Goal: Information Seeking & Learning: Check status

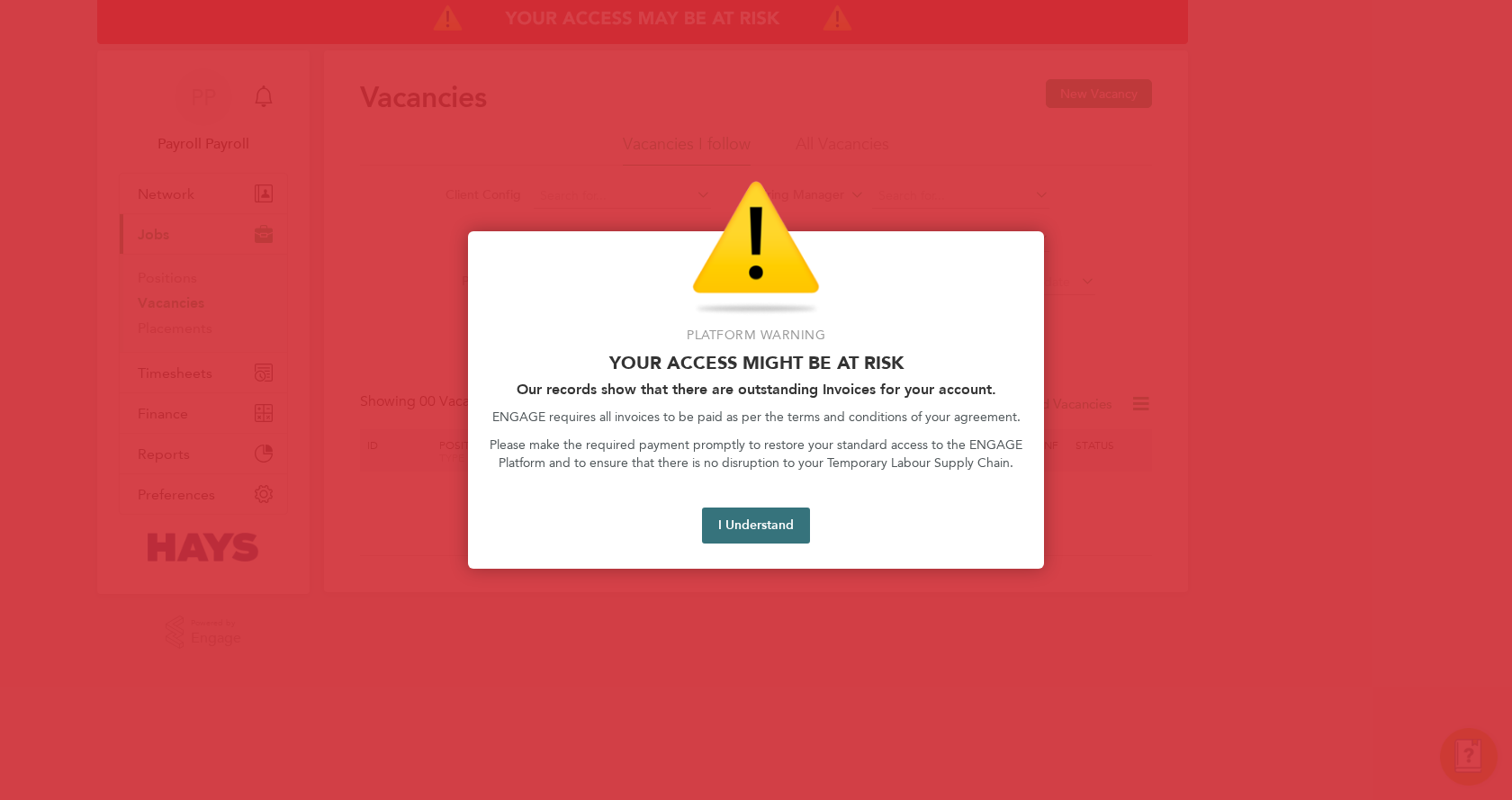
click at [714, 521] on button "I Understand" at bounding box center [756, 525] width 108 height 36
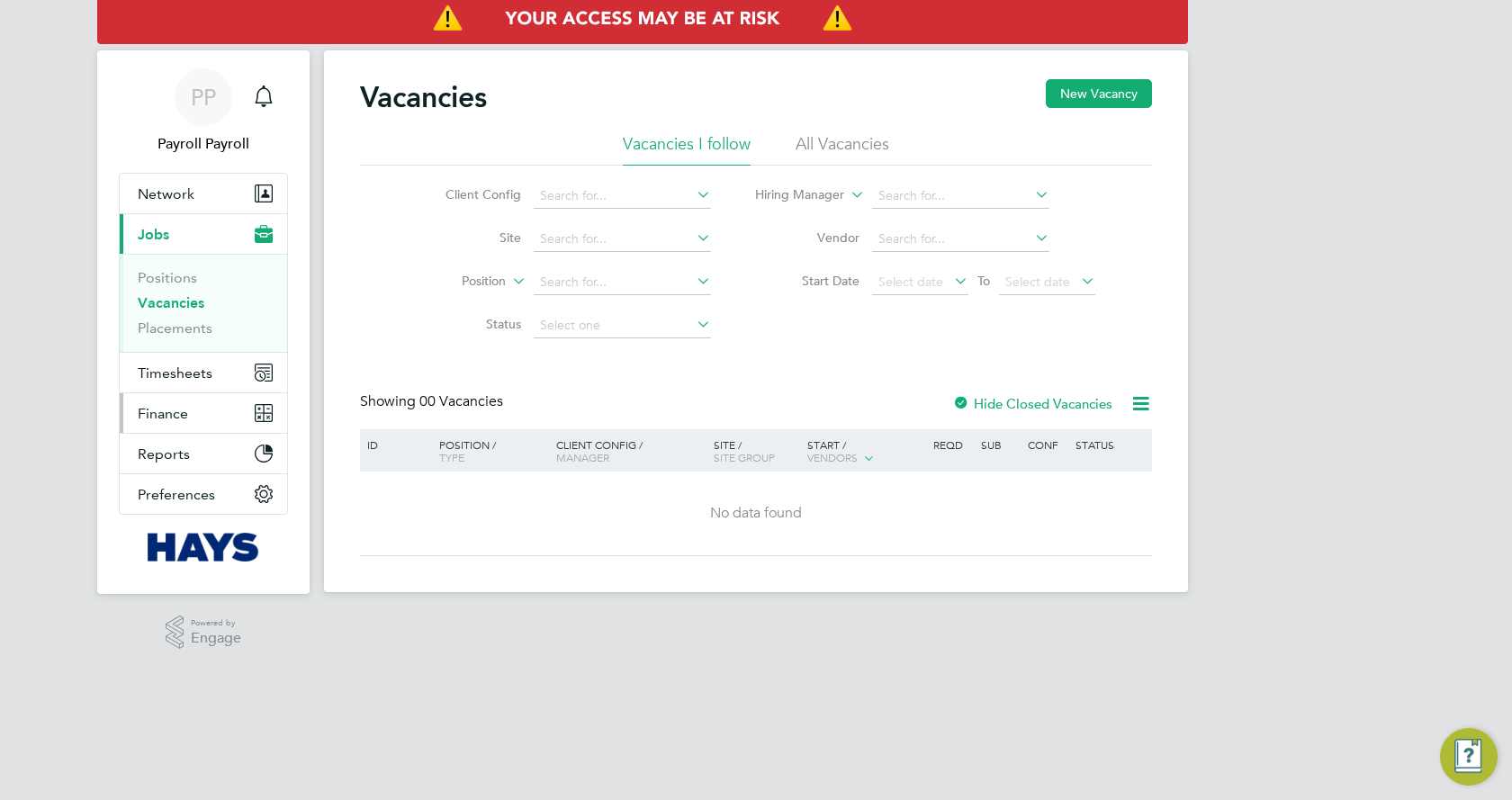
click at [194, 414] on button "Finance" at bounding box center [204, 413] width 167 height 39
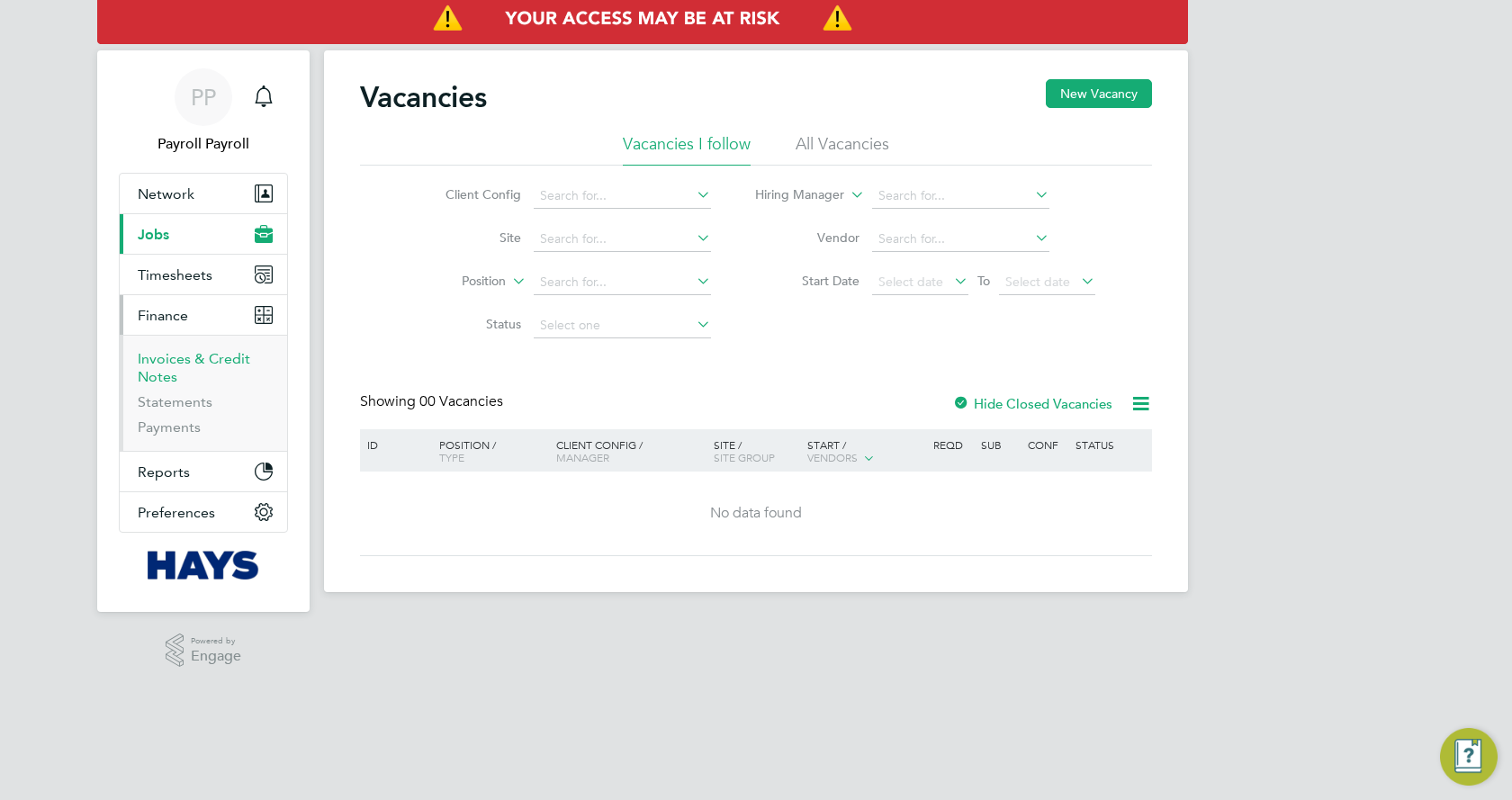
click at [192, 364] on link "Invoices & Credit Notes" at bounding box center [194, 367] width 112 height 35
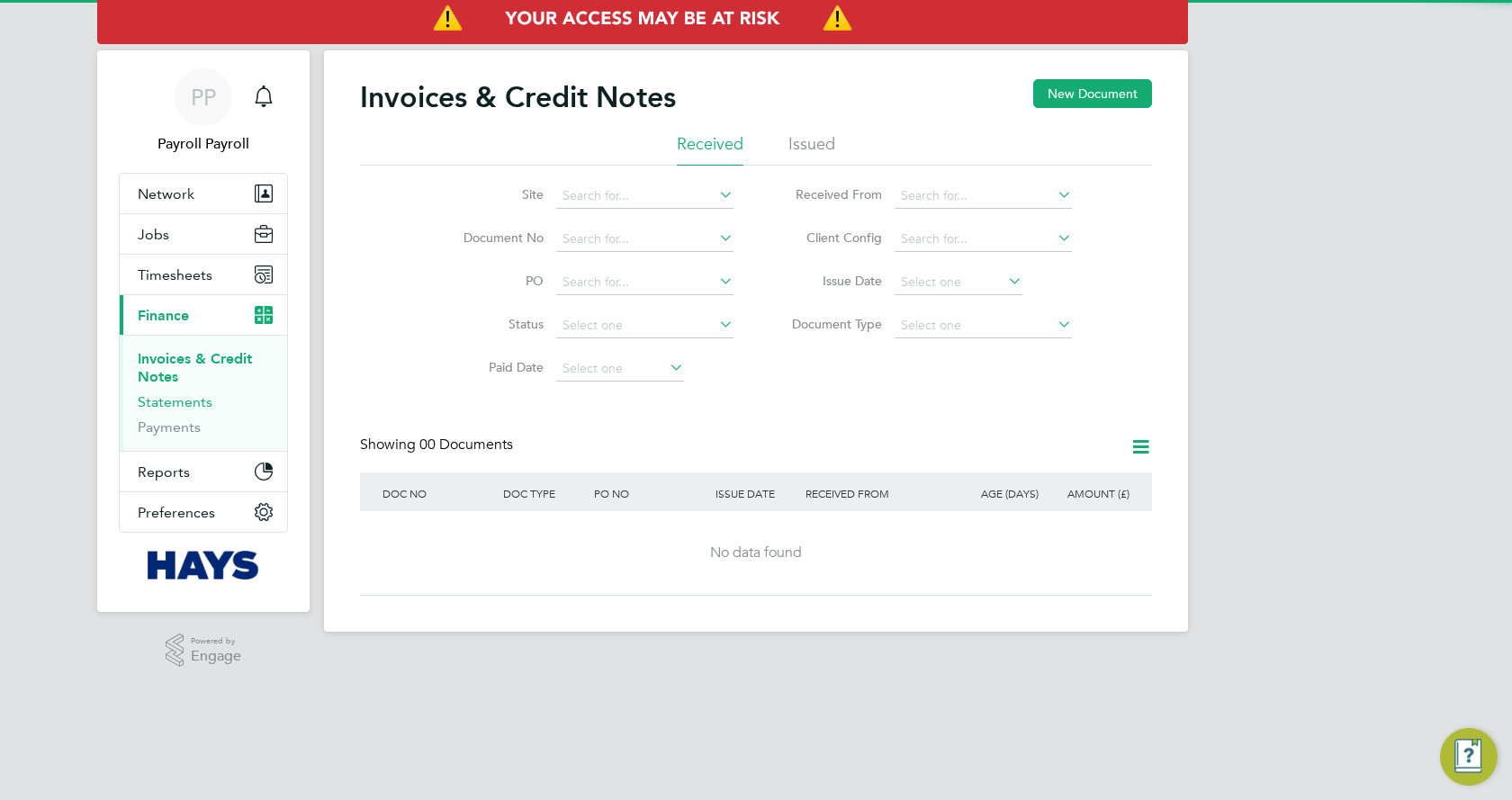
click at [194, 402] on link "Statements" at bounding box center [175, 401] width 75 height 17
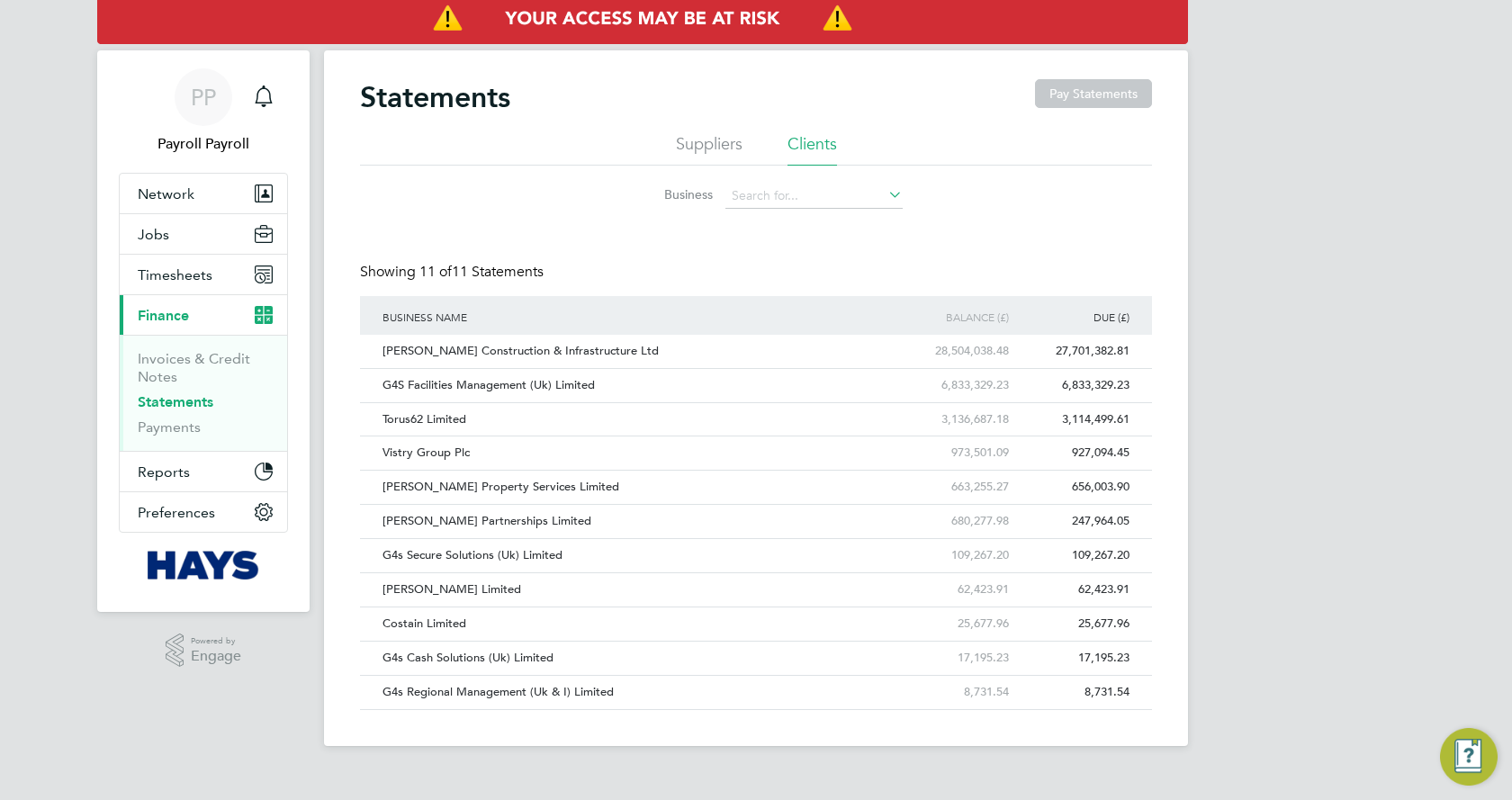
click at [819, 180] on li "Business" at bounding box center [756, 196] width 339 height 43
click at [816, 182] on li "Business" at bounding box center [756, 196] width 339 height 43
click at [816, 191] on input at bounding box center [814, 196] width 177 height 26
type input "coun"
click at [759, 148] on ul "Suppliers Clients" at bounding box center [756, 149] width 792 height 33
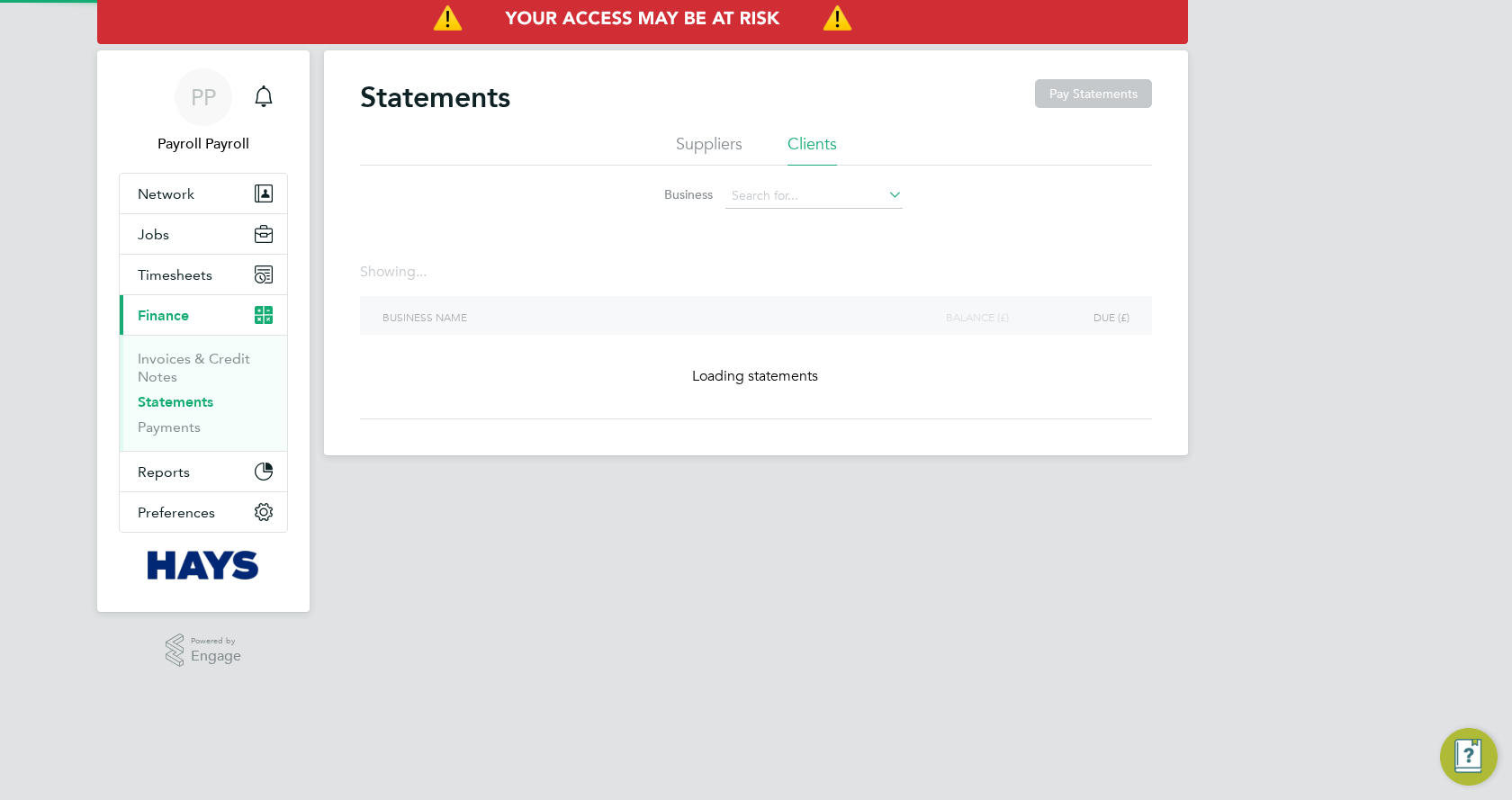
click at [736, 140] on li "Suppliers" at bounding box center [709, 149] width 67 height 33
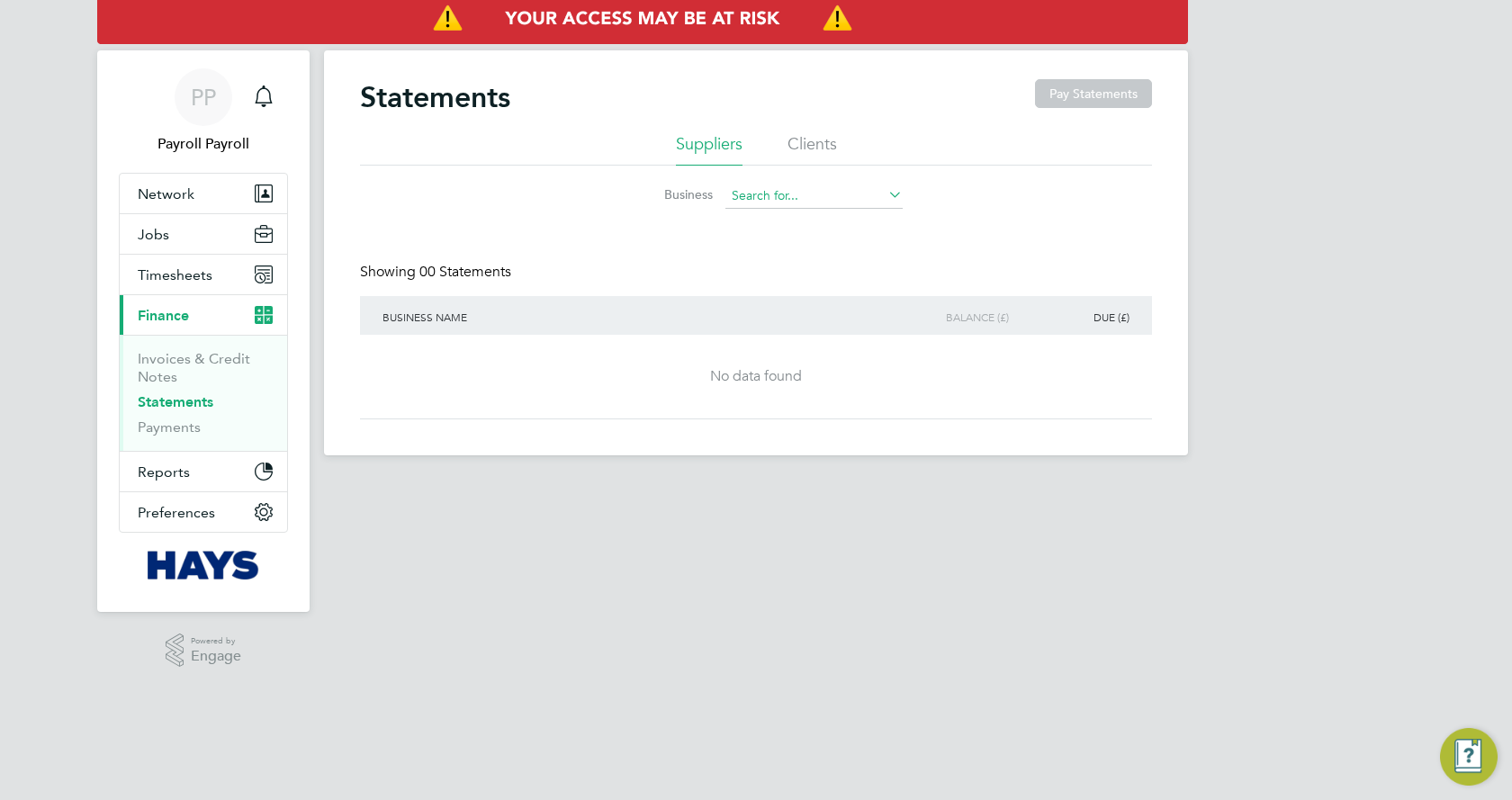
click at [779, 185] on input at bounding box center [814, 196] width 177 height 26
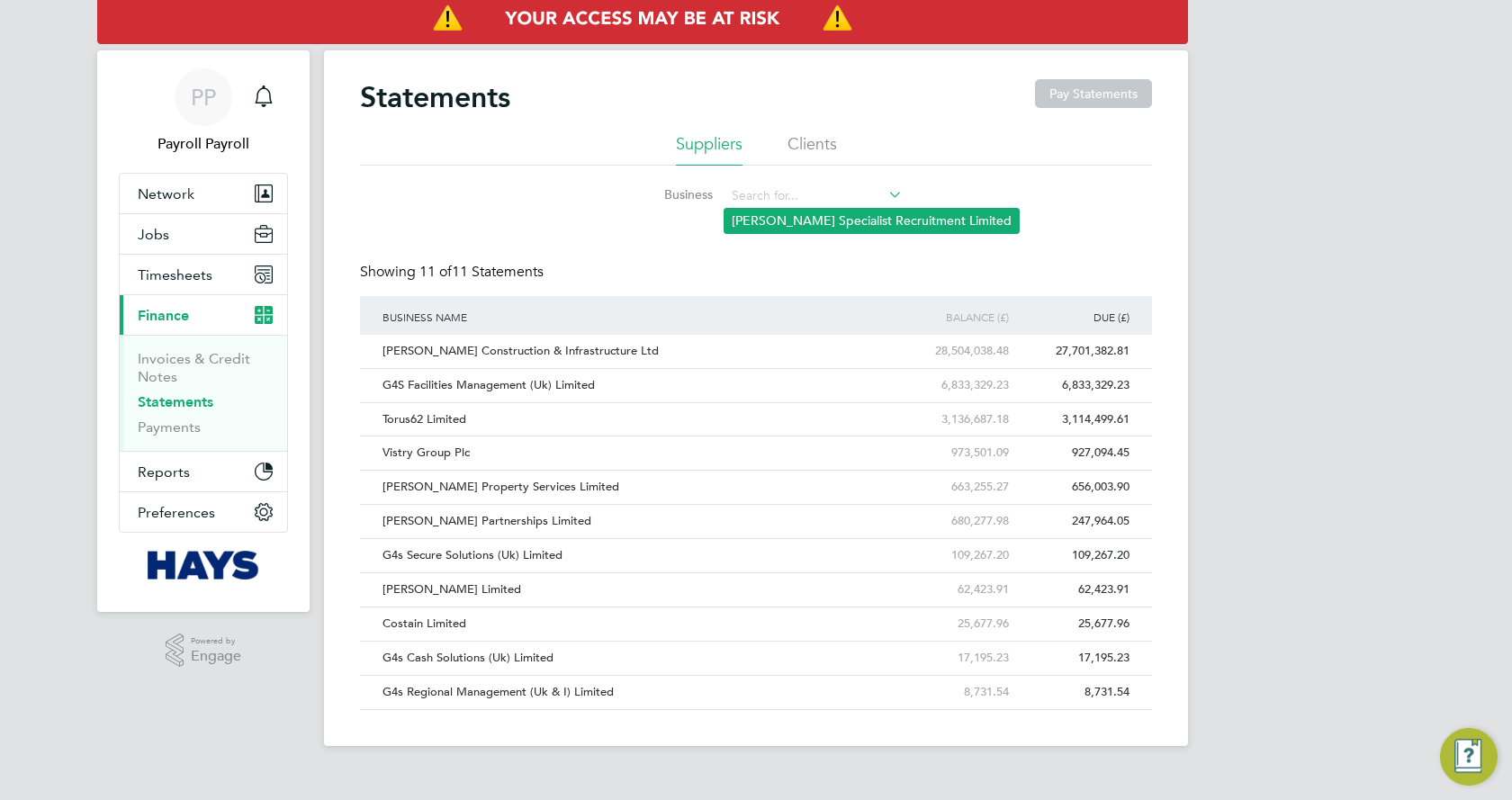
click at [768, 219] on li "[PERSON_NAME] Specialist Recruitment Limited" at bounding box center [872, 221] width 295 height 25
type input "[PERSON_NAME] Specialist Recruitment Limited"
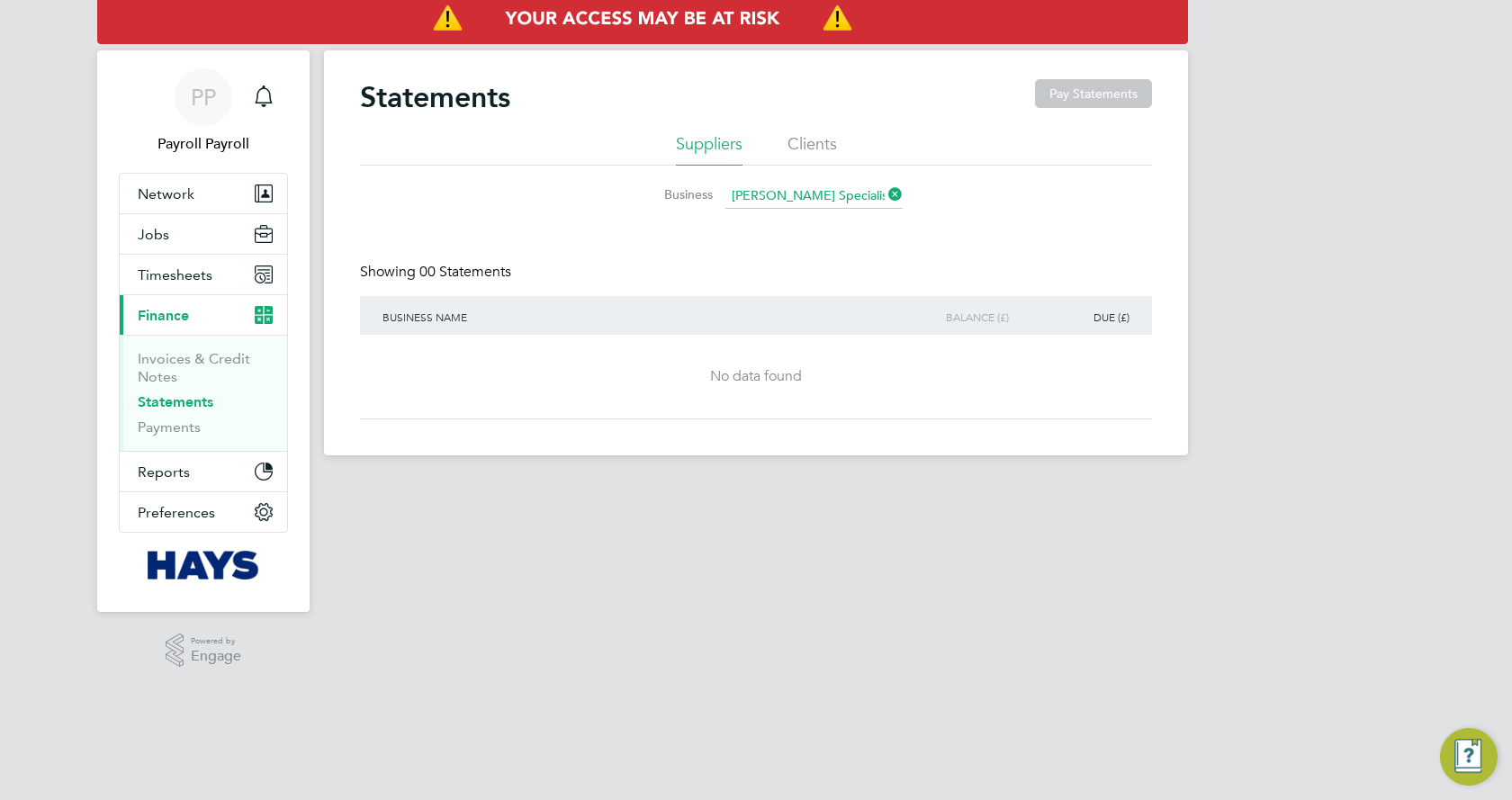
click at [885, 189] on icon at bounding box center [885, 195] width 0 height 26
click at [164, 432] on link "Payments" at bounding box center [169, 427] width 63 height 17
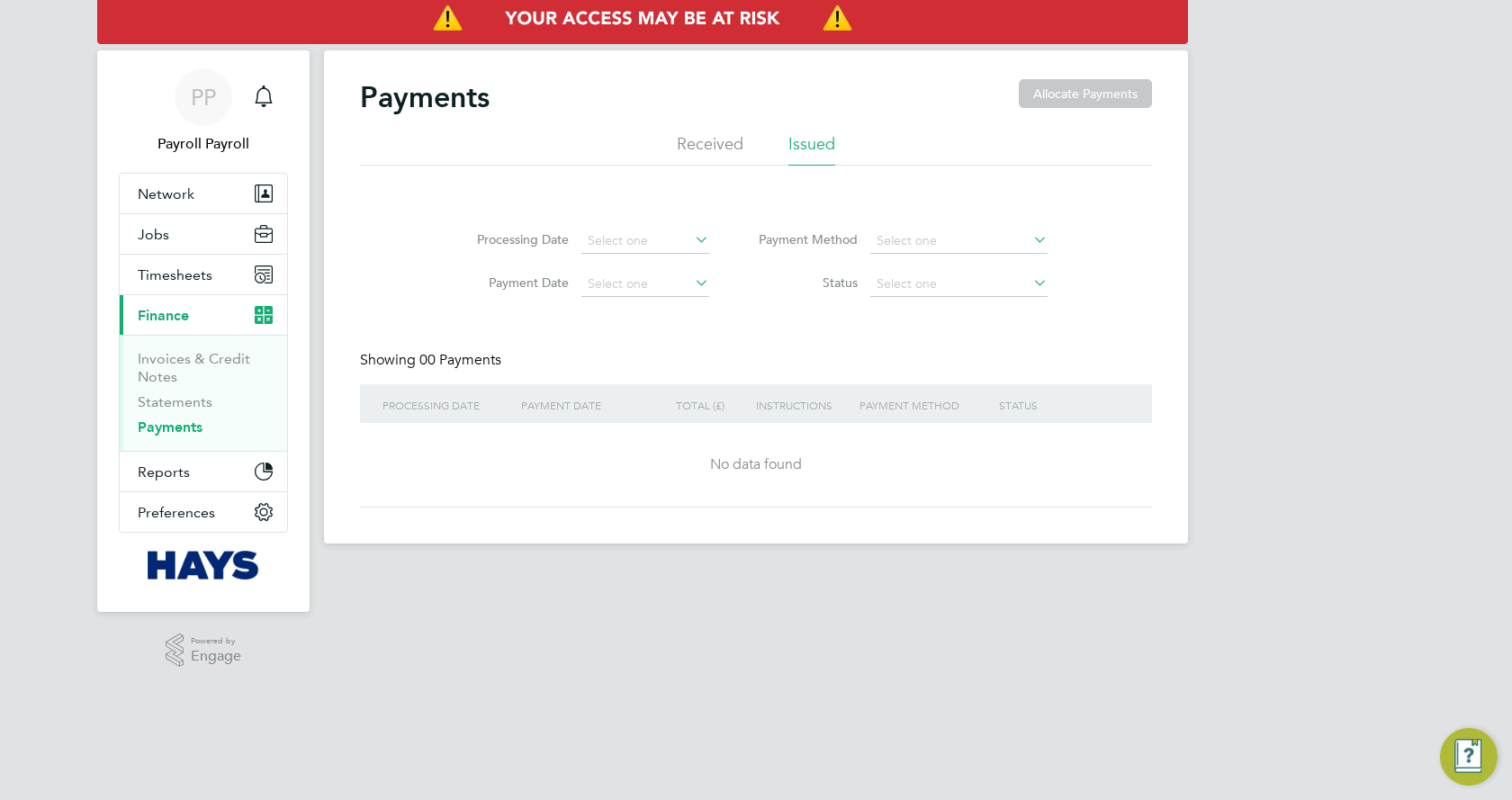
click at [707, 133] on li "Received" at bounding box center [710, 149] width 67 height 33
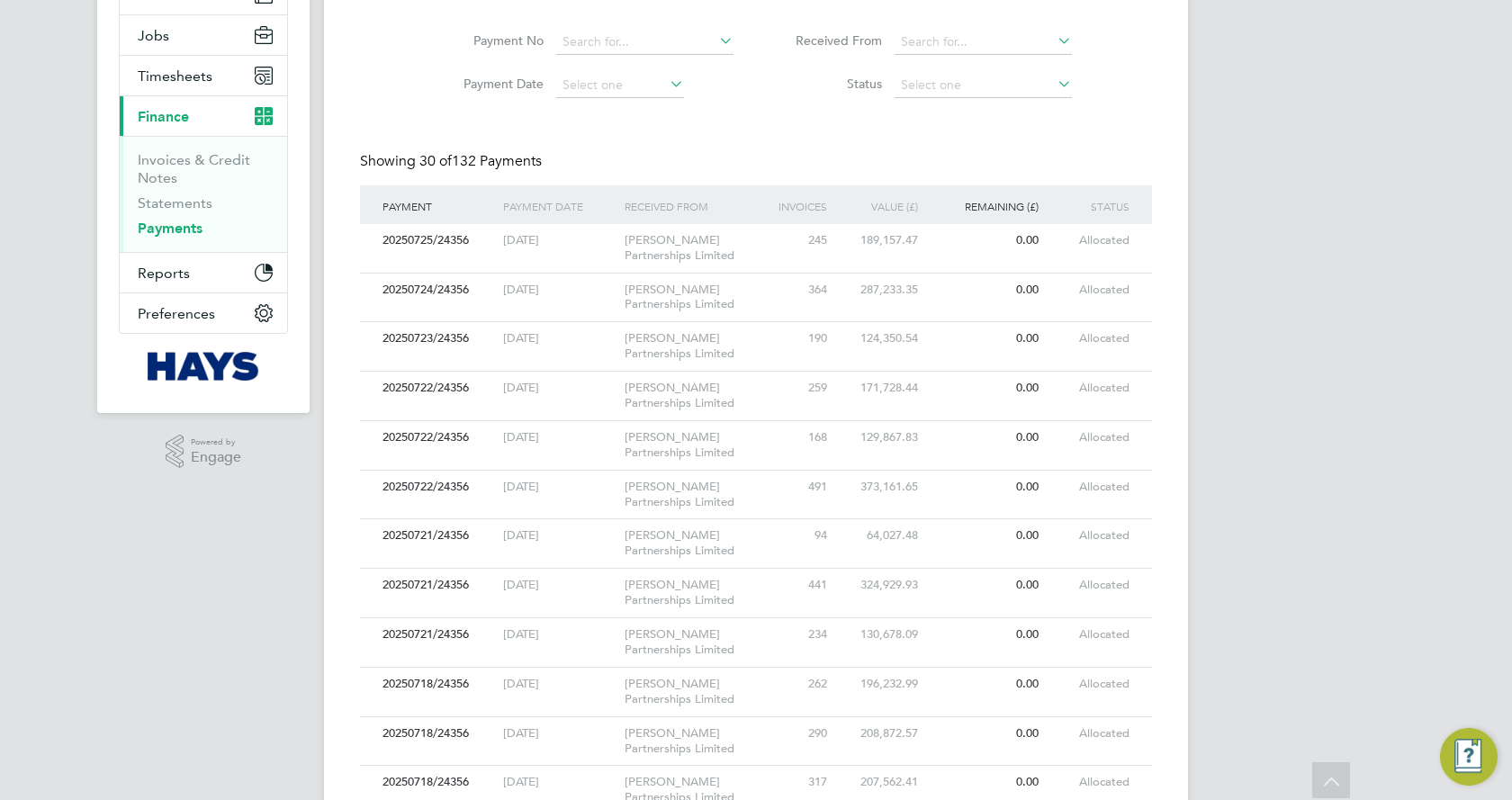
scroll to position [180, 0]
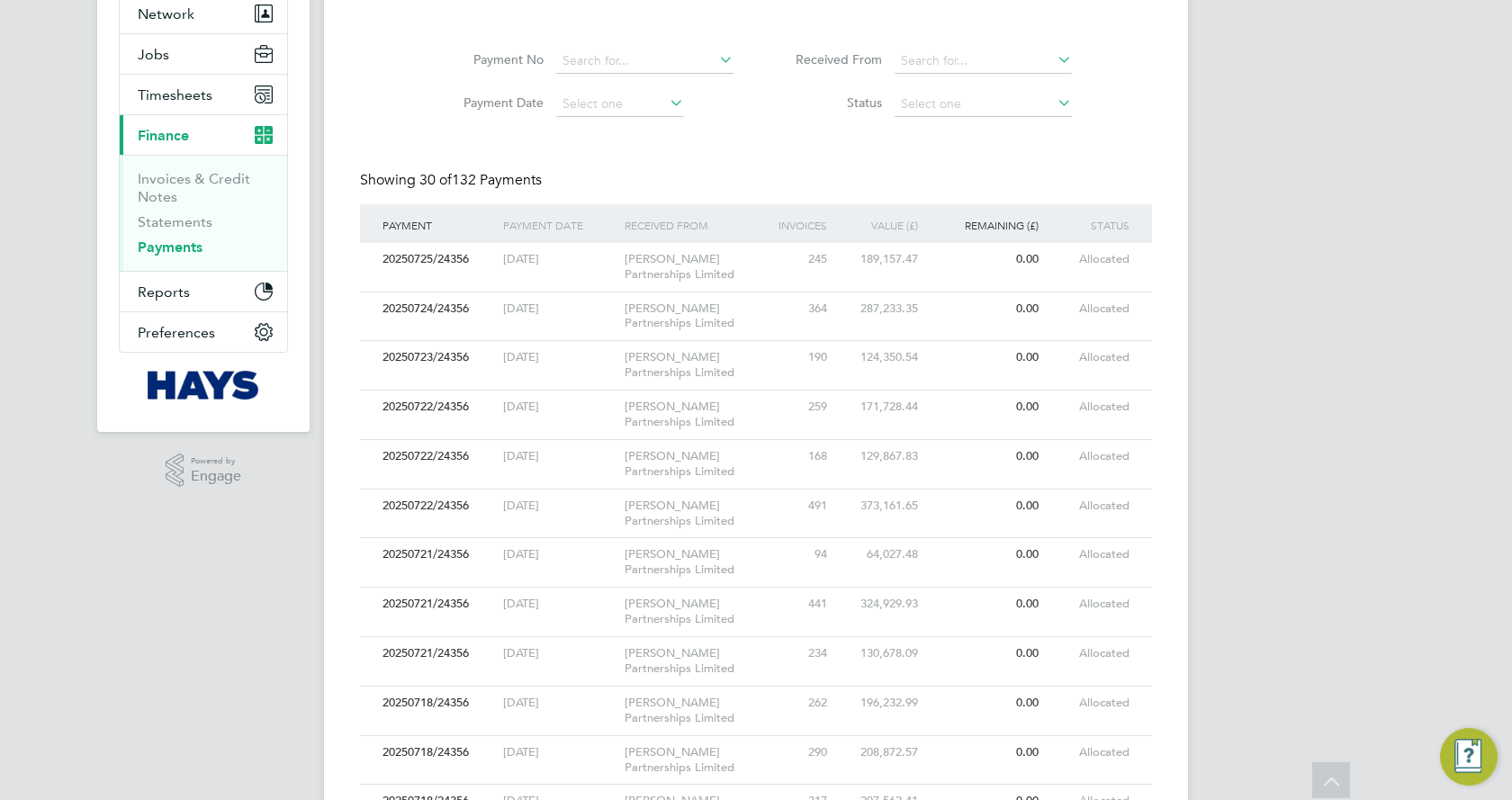
click at [695, 285] on div "[PERSON_NAME] Partnerships Limited" at bounding box center [696, 267] width 152 height 48
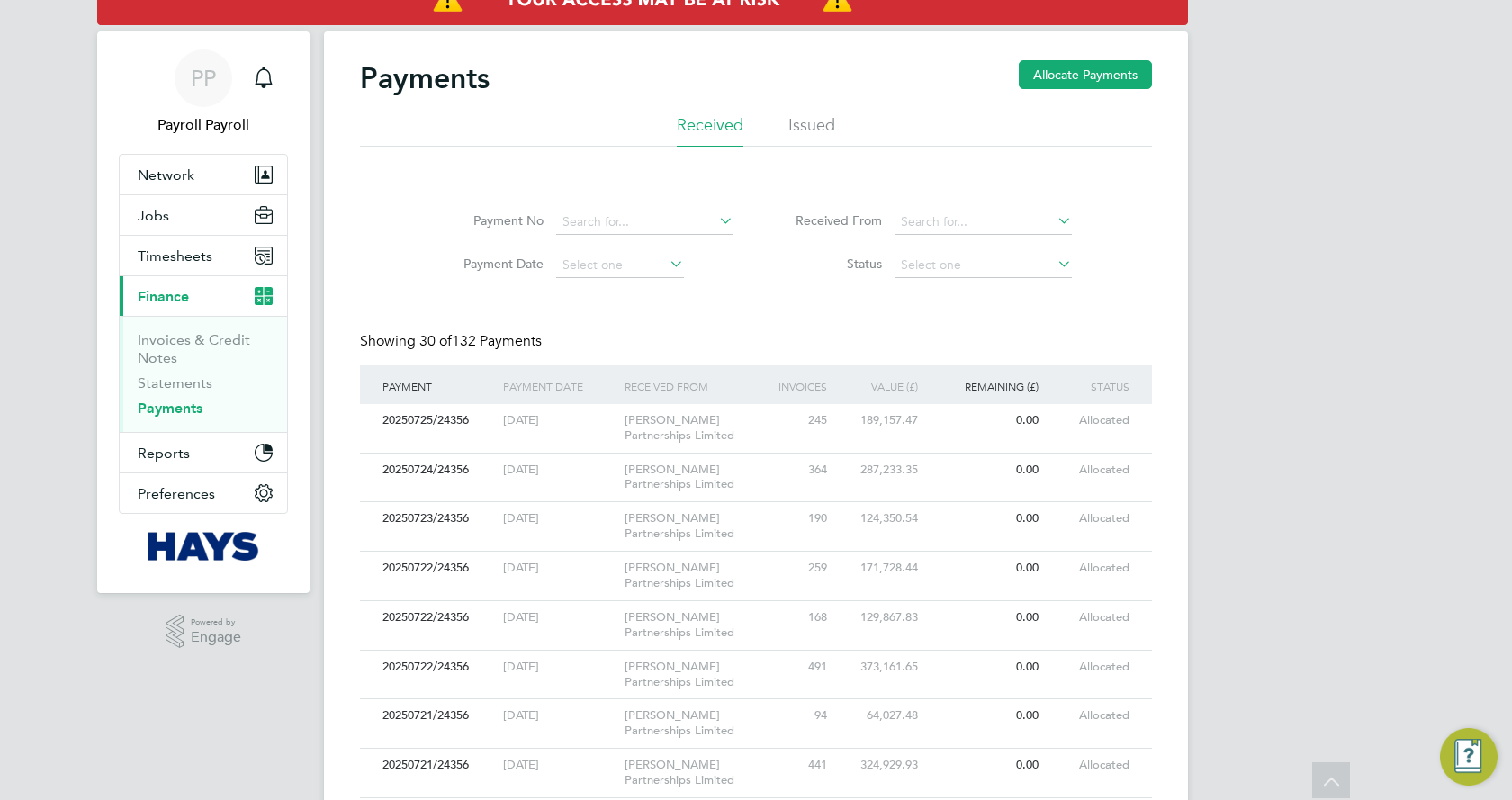
scroll to position [0, 0]
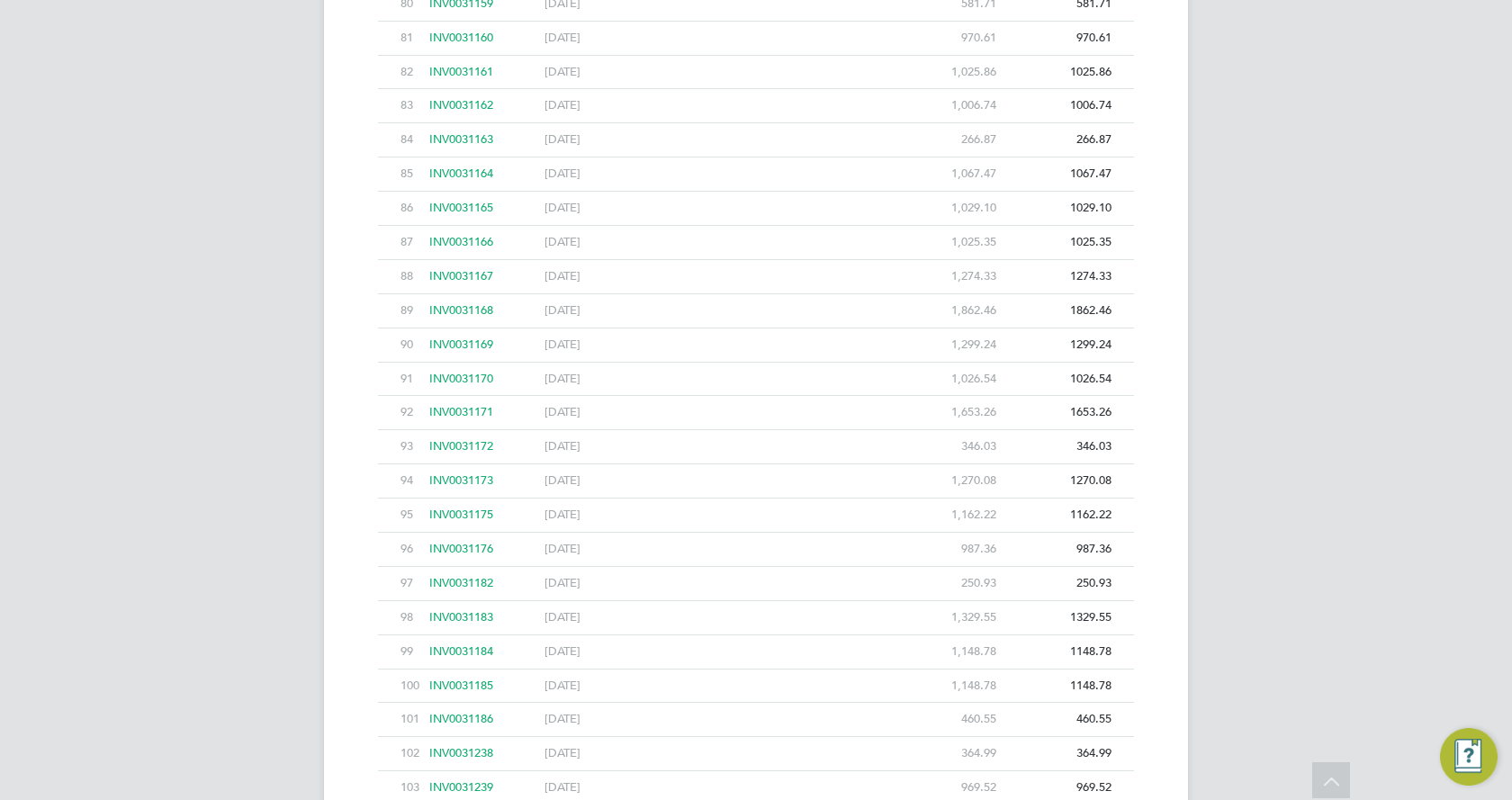
scroll to position [3331, 0]
click at [466, 570] on div "INV0031239" at bounding box center [482, 585] width 115 height 33
click at [468, 581] on span "INV0031239" at bounding box center [461, 584] width 64 height 16
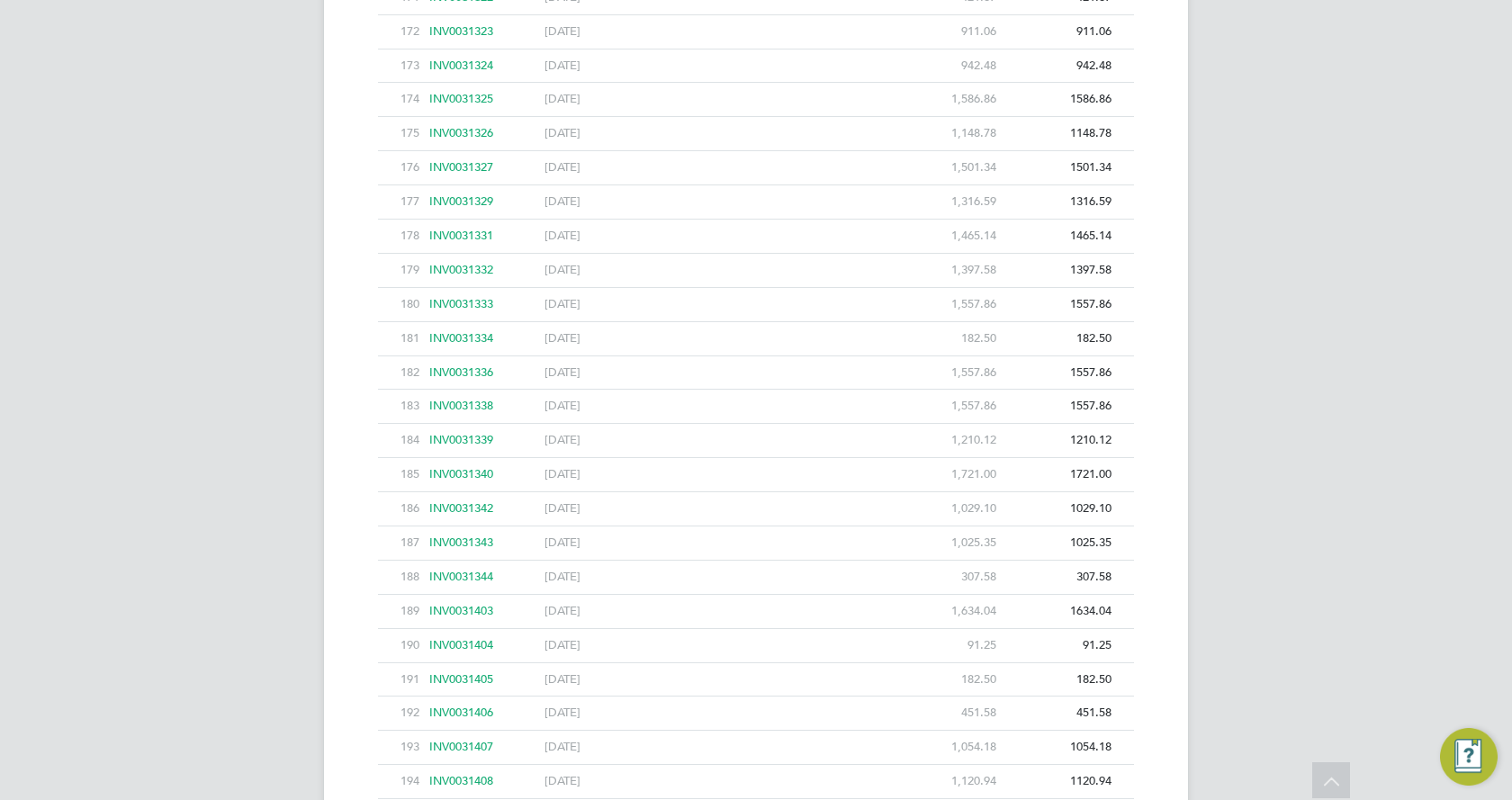
scroll to position [6684, 0]
click at [462, 610] on span "INV0031417" at bounding box center [461, 608] width 64 height 16
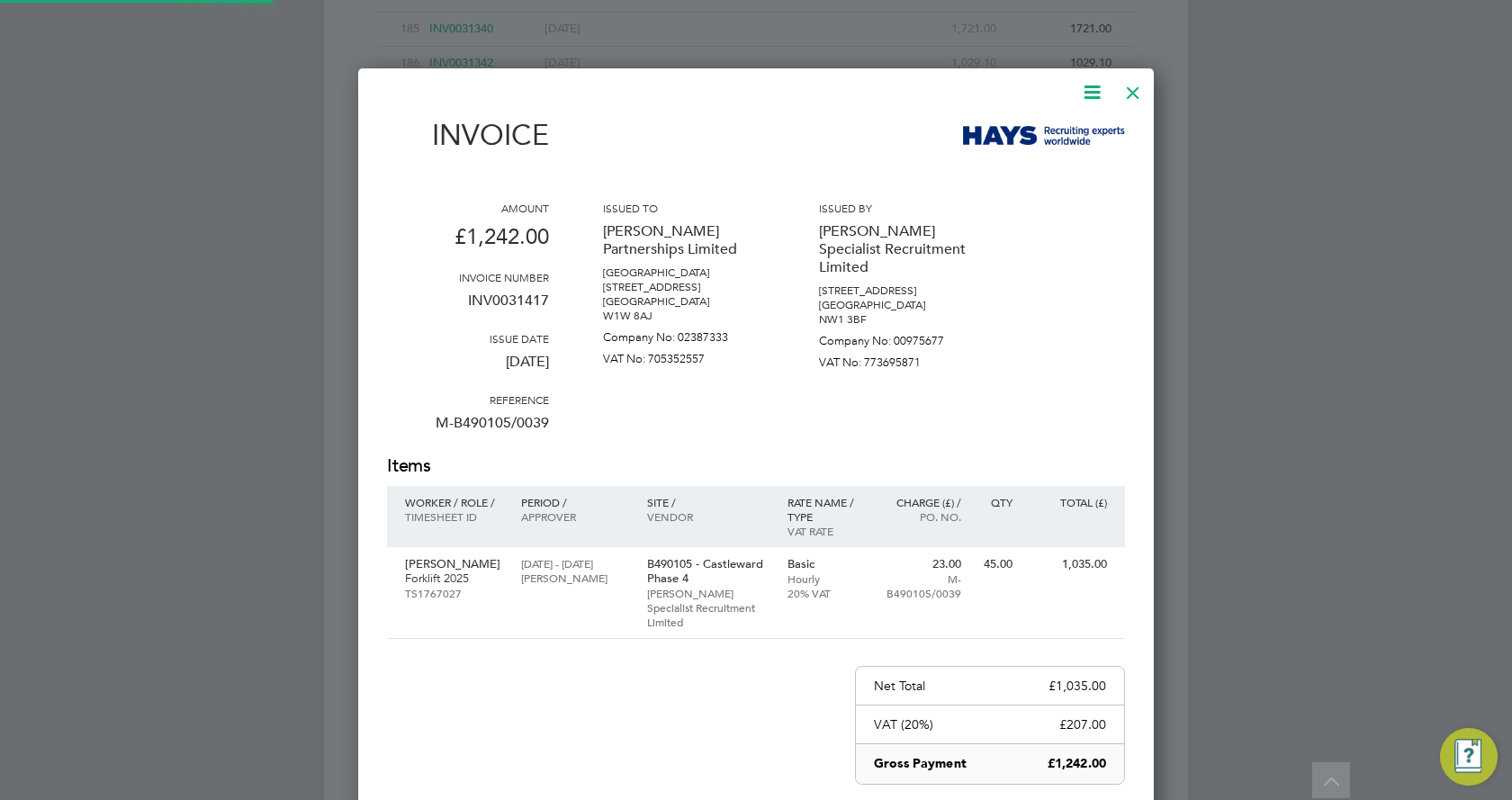
scroll to position [931, 797]
click at [1113, 97] on div "Invoice Amount £1,242.00 Invoice number INV0031417 Issue date [DATE] Reference …" at bounding box center [756, 539] width 738 height 917
click at [1128, 92] on div at bounding box center [1133, 88] width 33 height 33
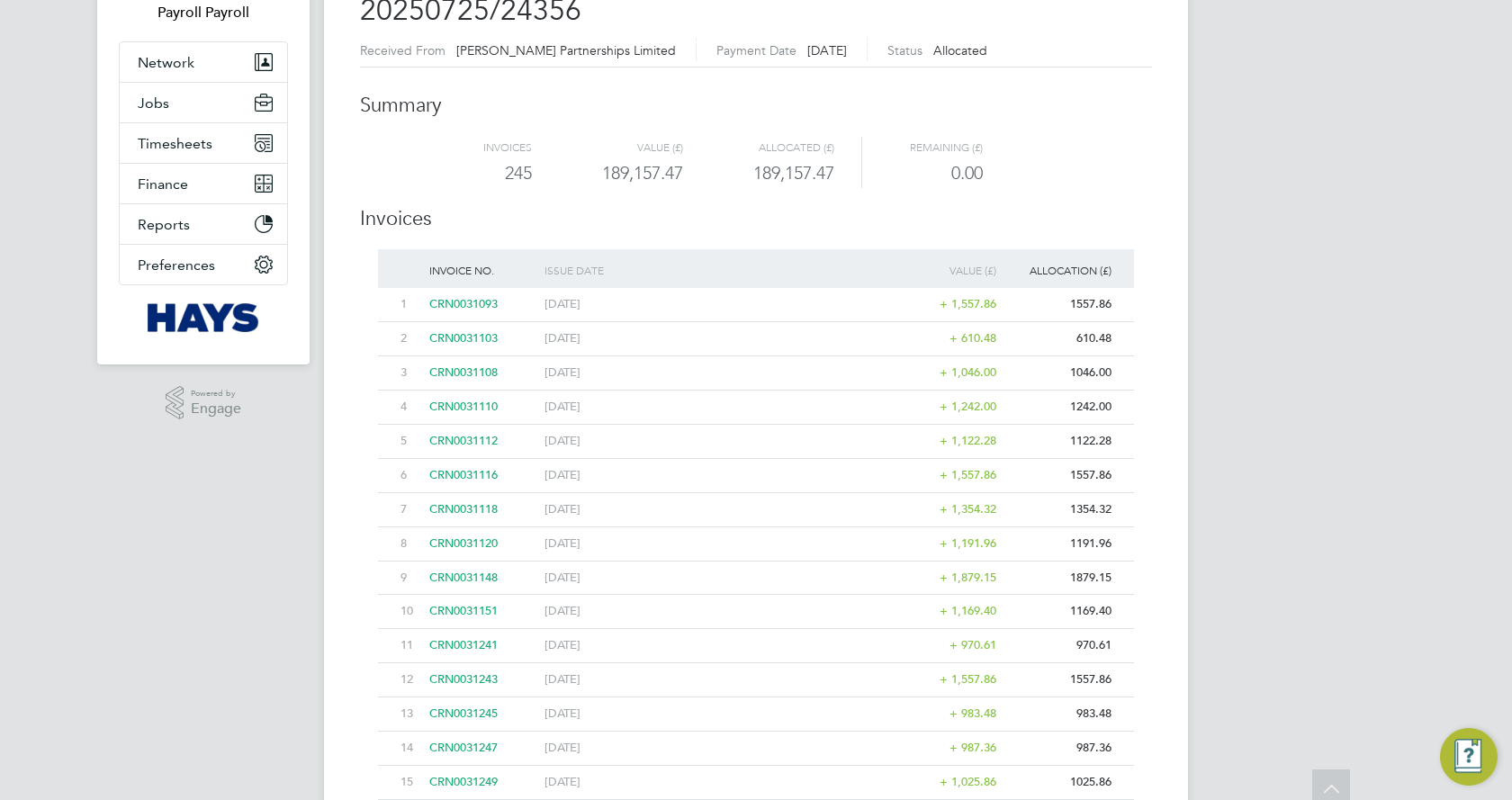
scroll to position [0, 0]
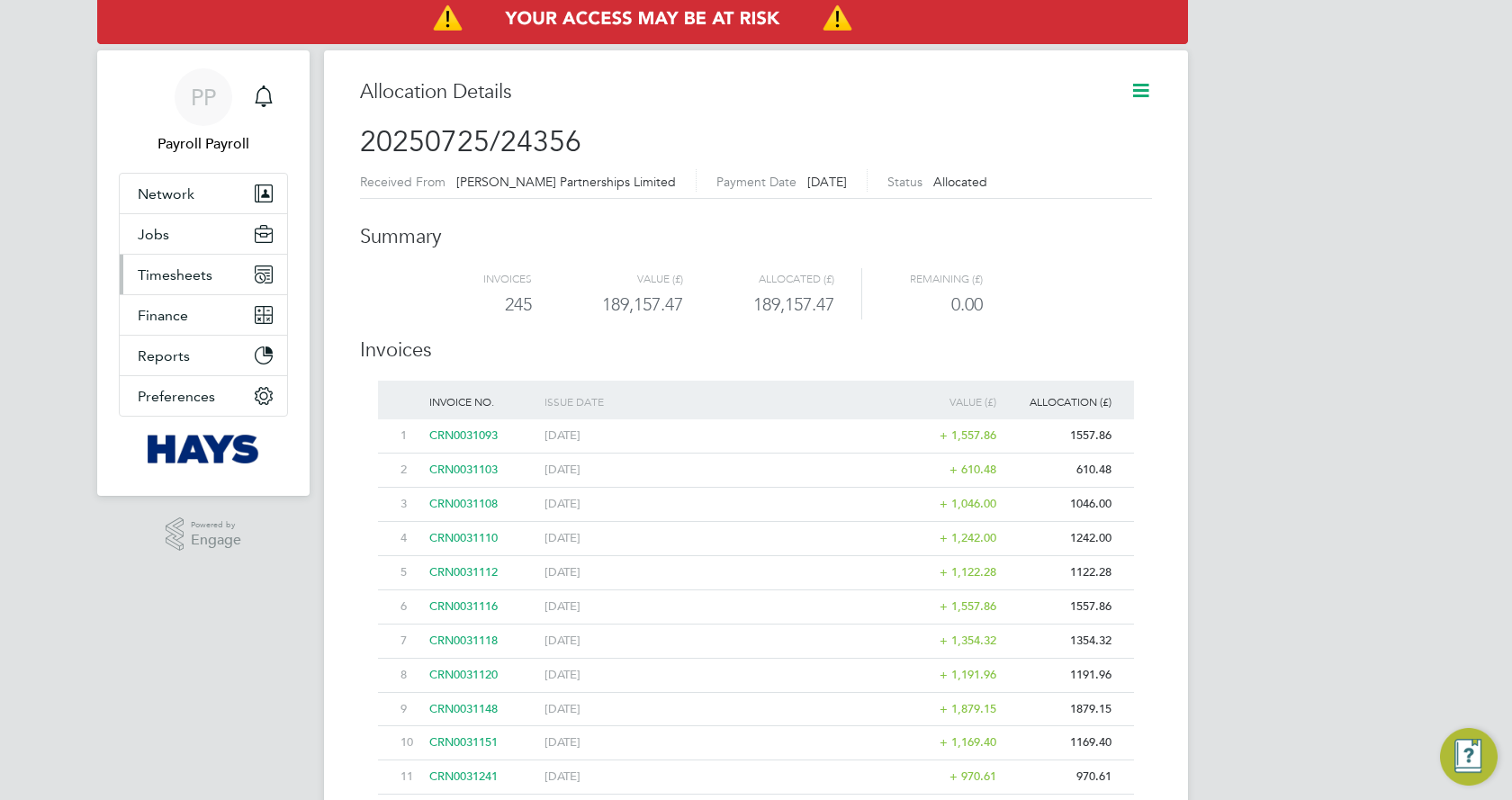
click at [214, 274] on button "Timesheets" at bounding box center [204, 275] width 167 height 39
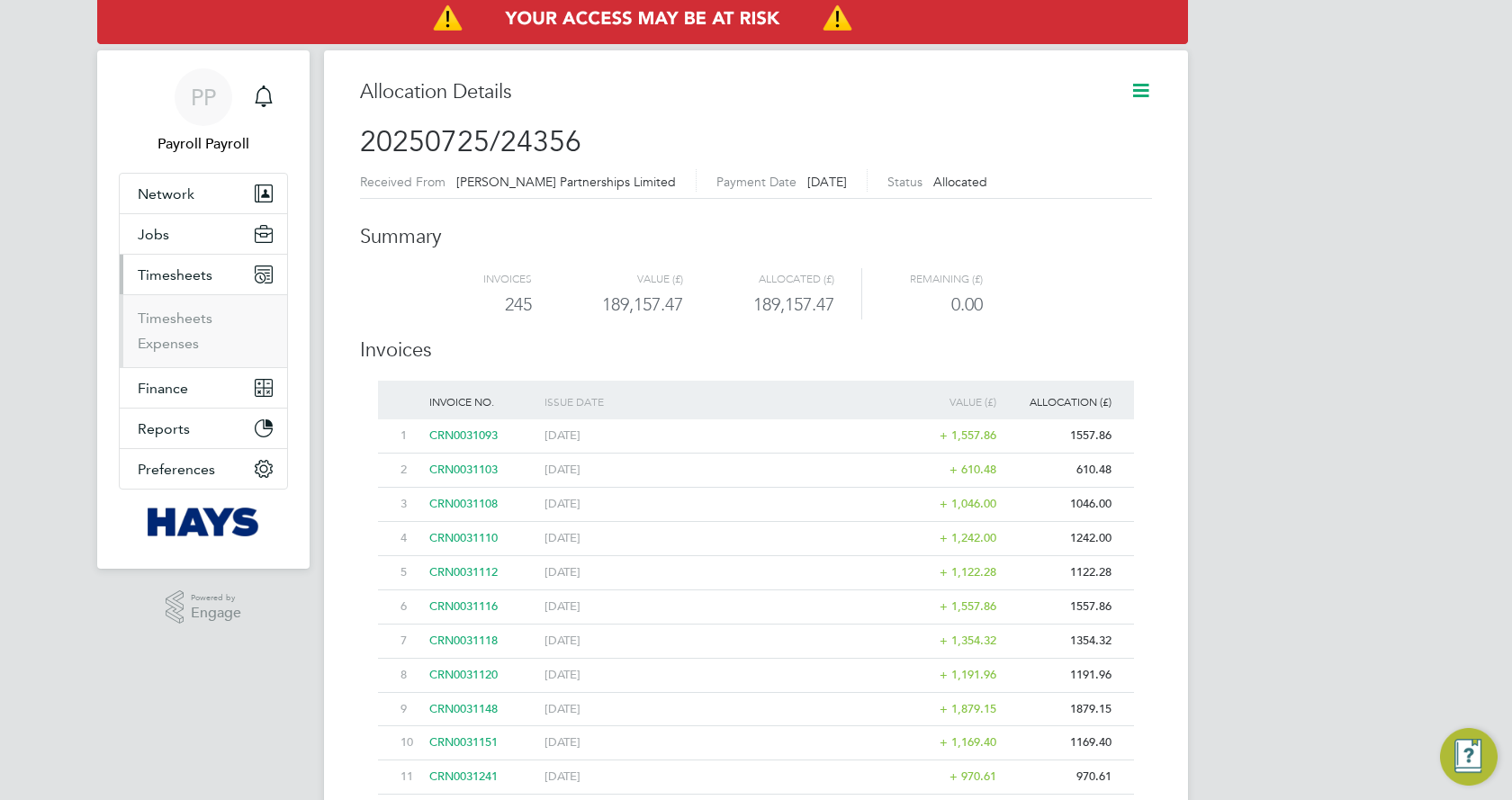
click at [197, 269] on span "Timesheets" at bounding box center [175, 274] width 75 height 17
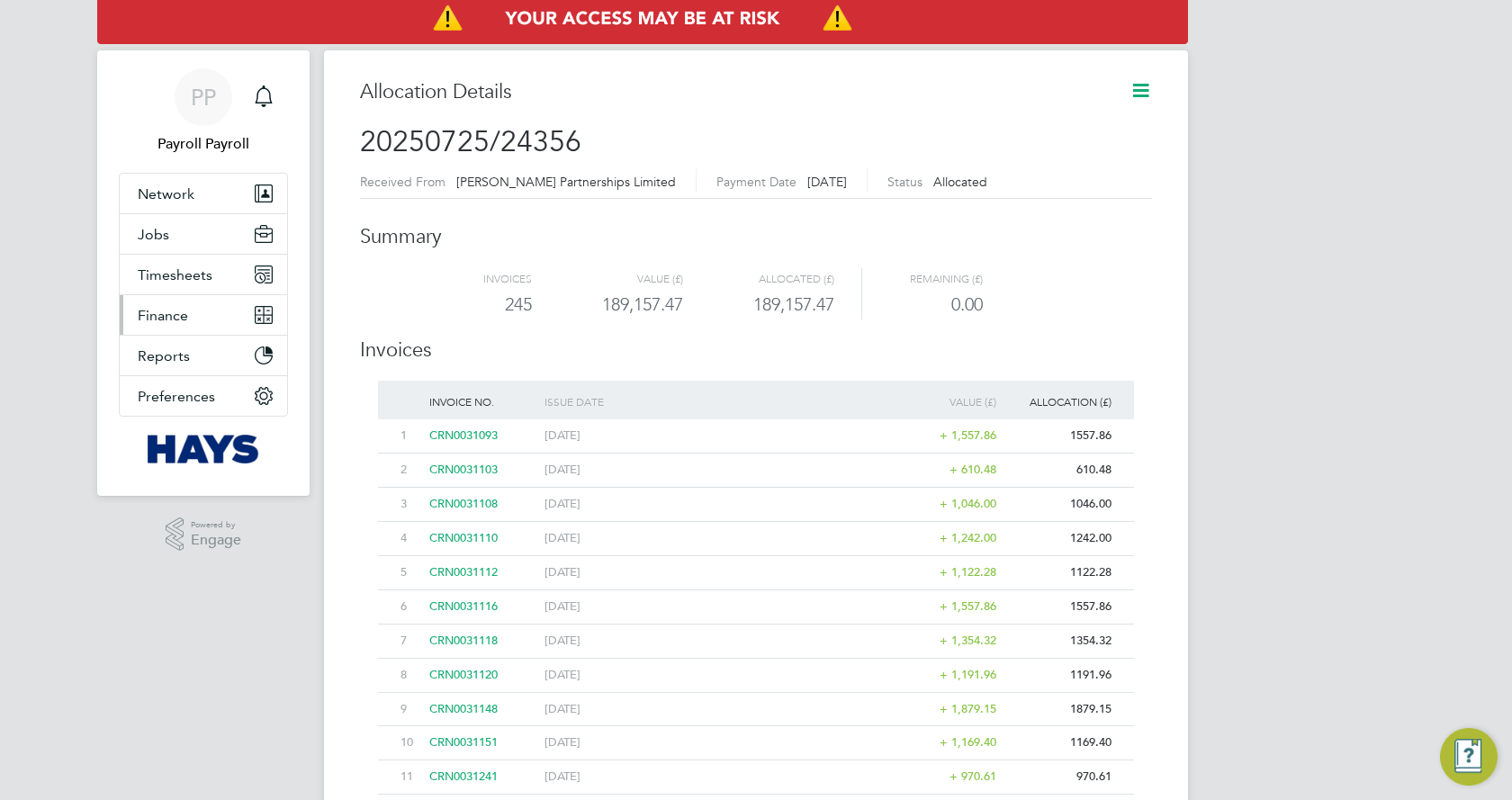
click at [195, 307] on button "Finance" at bounding box center [204, 315] width 167 height 39
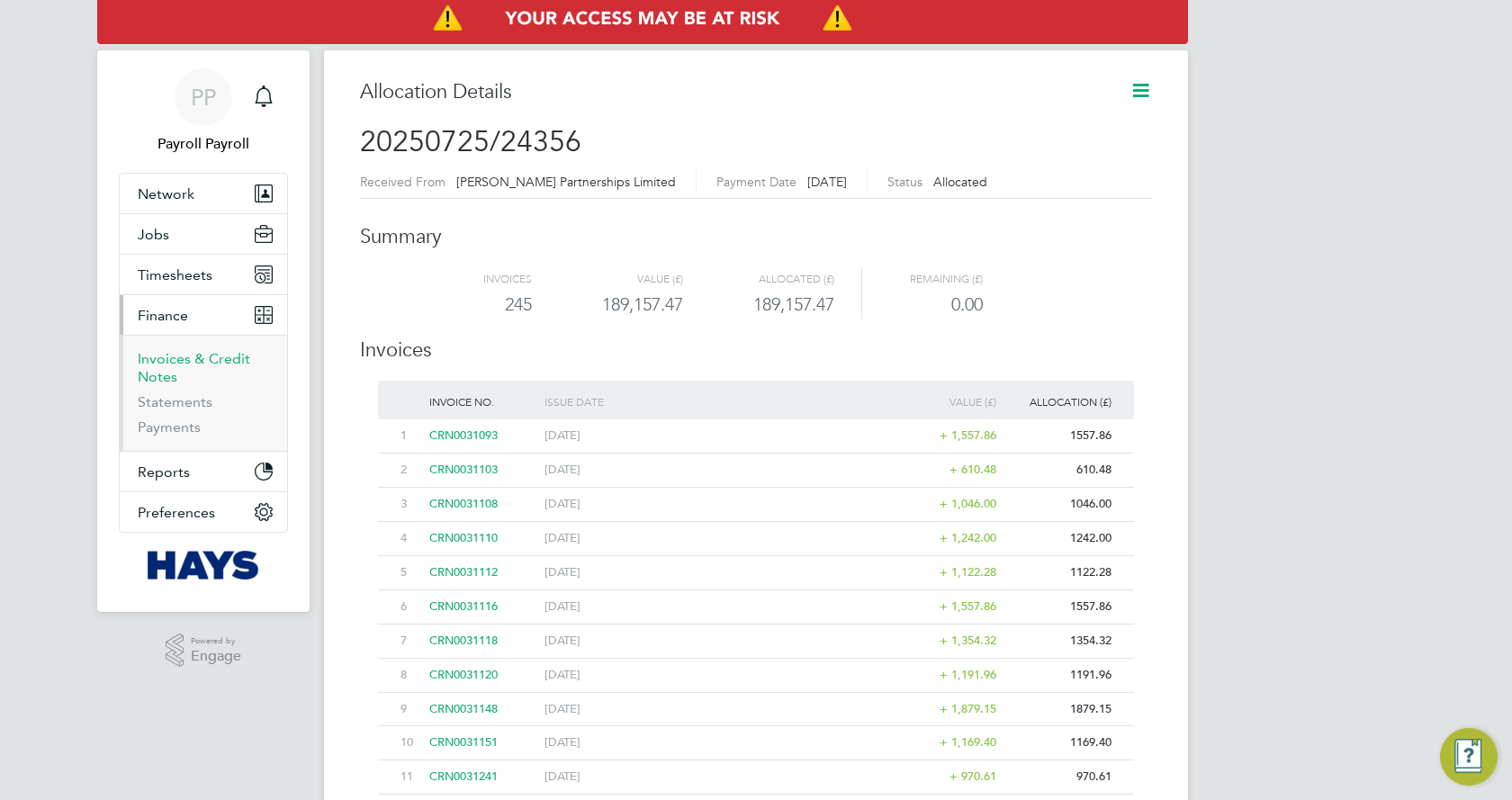
click at [193, 359] on link "Invoices & Credit Notes" at bounding box center [194, 367] width 112 height 35
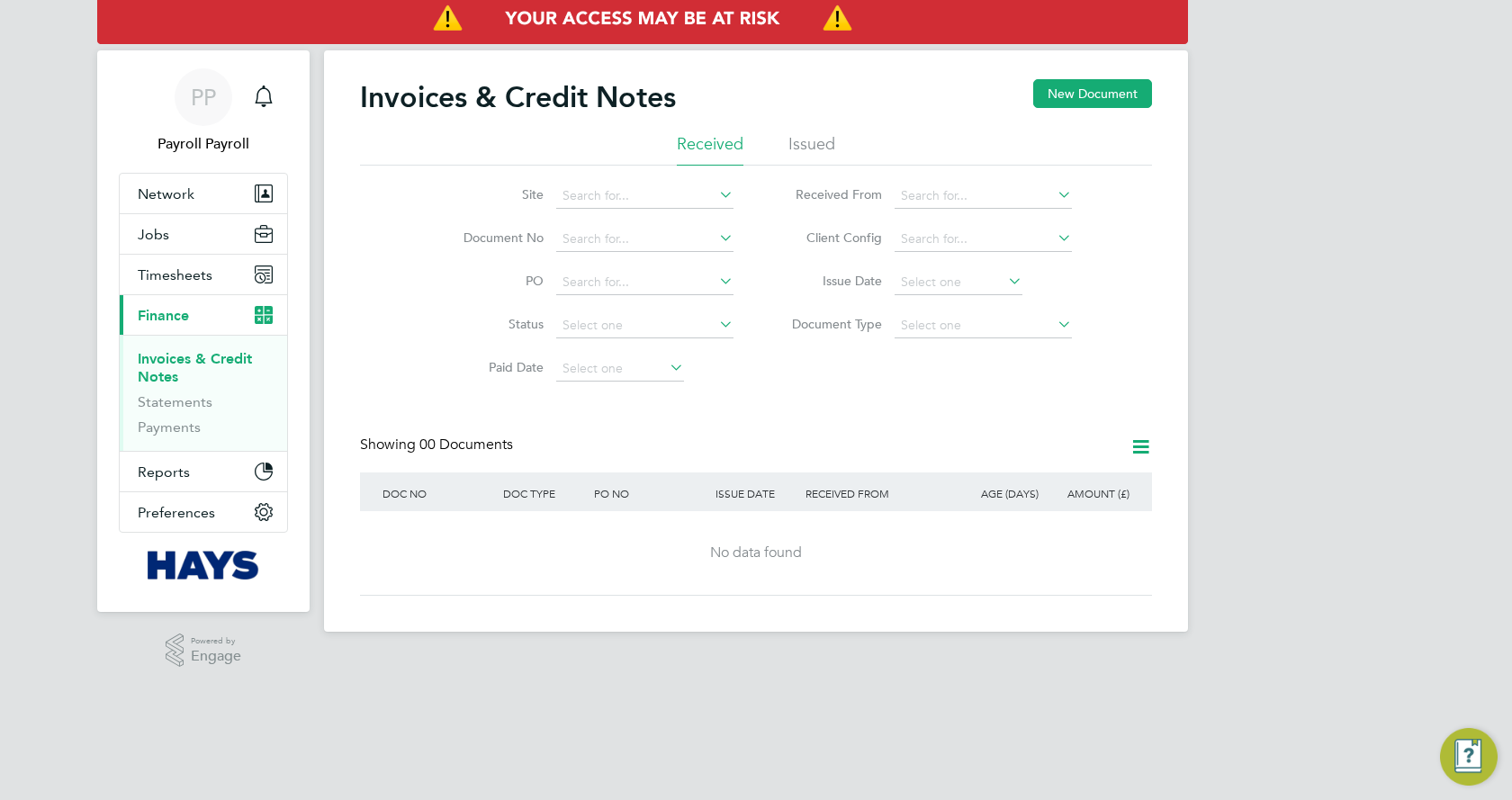
click at [781, 137] on ul "Received Issued" at bounding box center [756, 149] width 792 height 33
click at [785, 137] on ul "Received Issued" at bounding box center [756, 149] width 792 height 33
click at [797, 141] on li "Issued" at bounding box center [812, 149] width 47 height 33
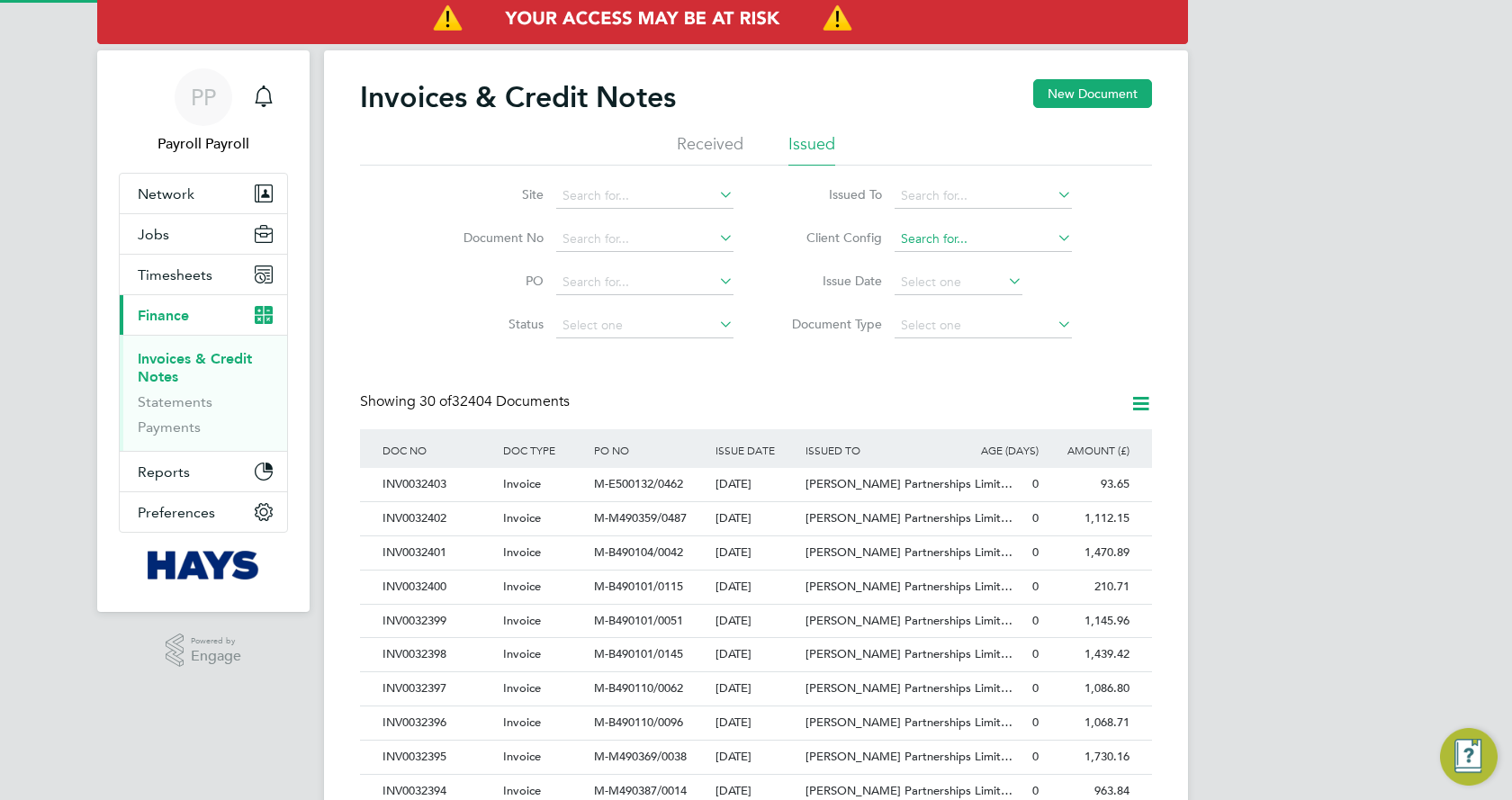
click at [932, 248] on input at bounding box center [983, 239] width 177 height 26
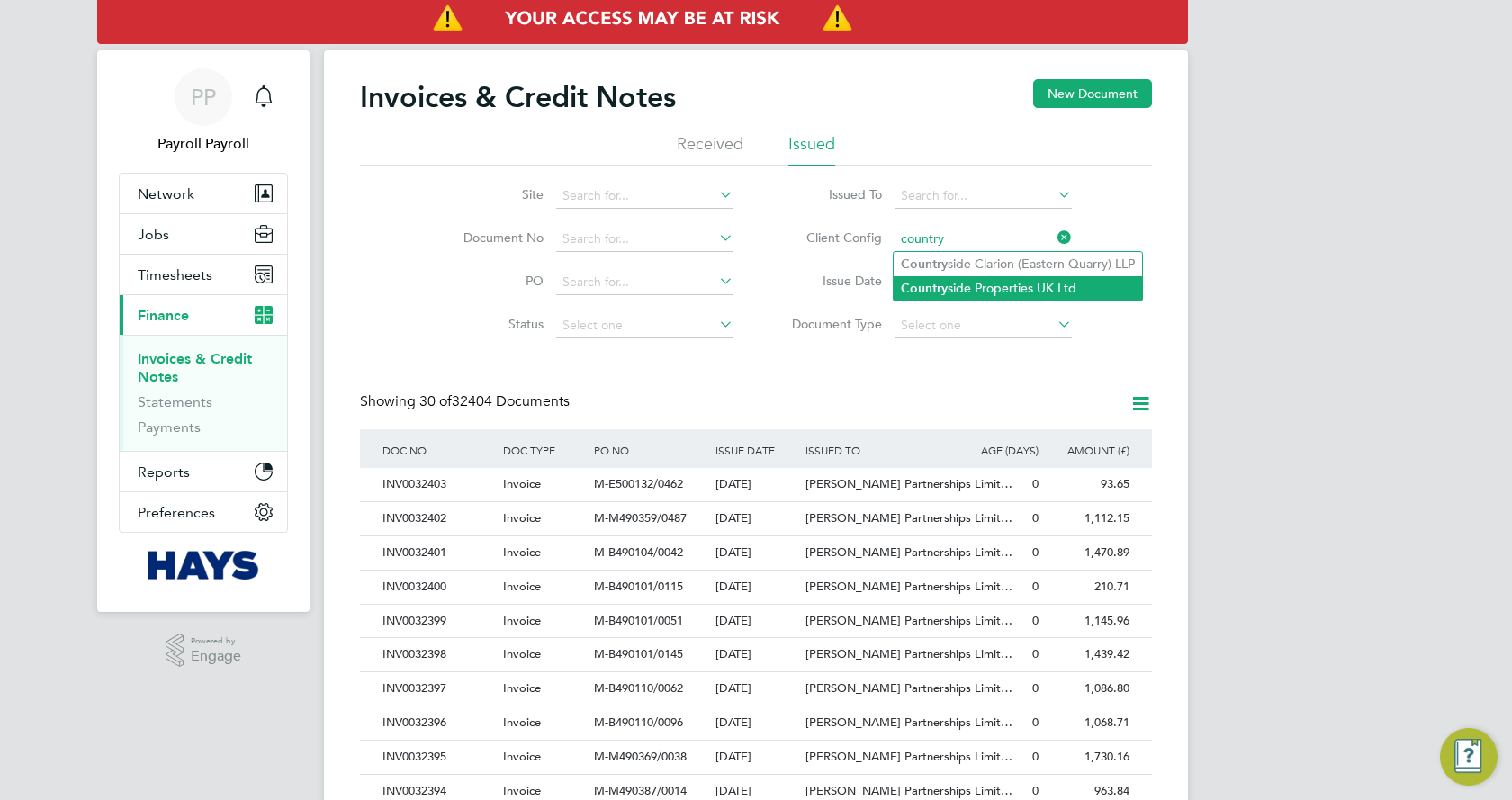
click at [937, 277] on li "Country side Properties UK Ltd" at bounding box center [1018, 289] width 248 height 25
type input "Countryside Properties UK Ltd"
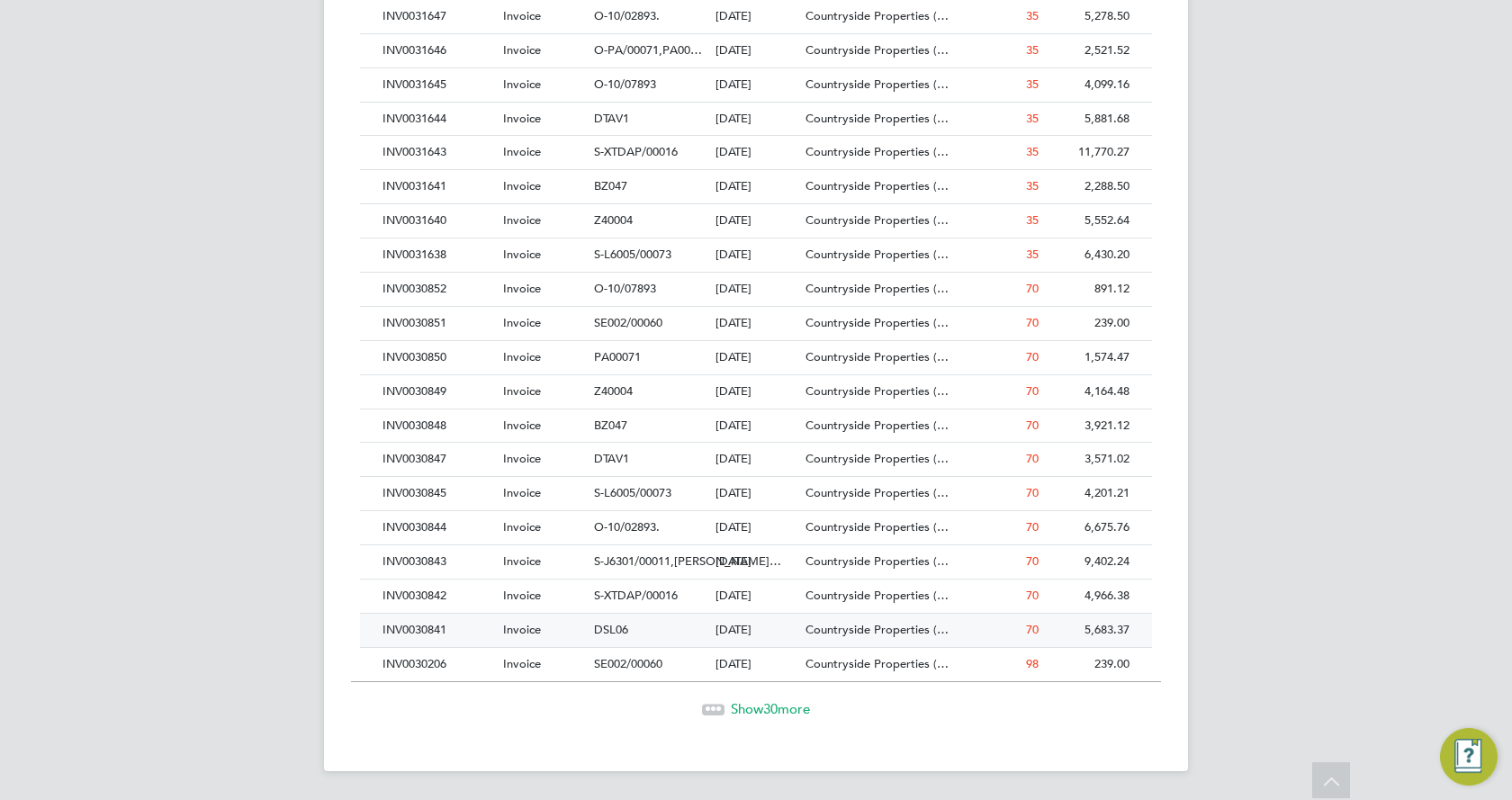
click at [681, 615] on div "DSL06" at bounding box center [650, 631] width 120 height 33
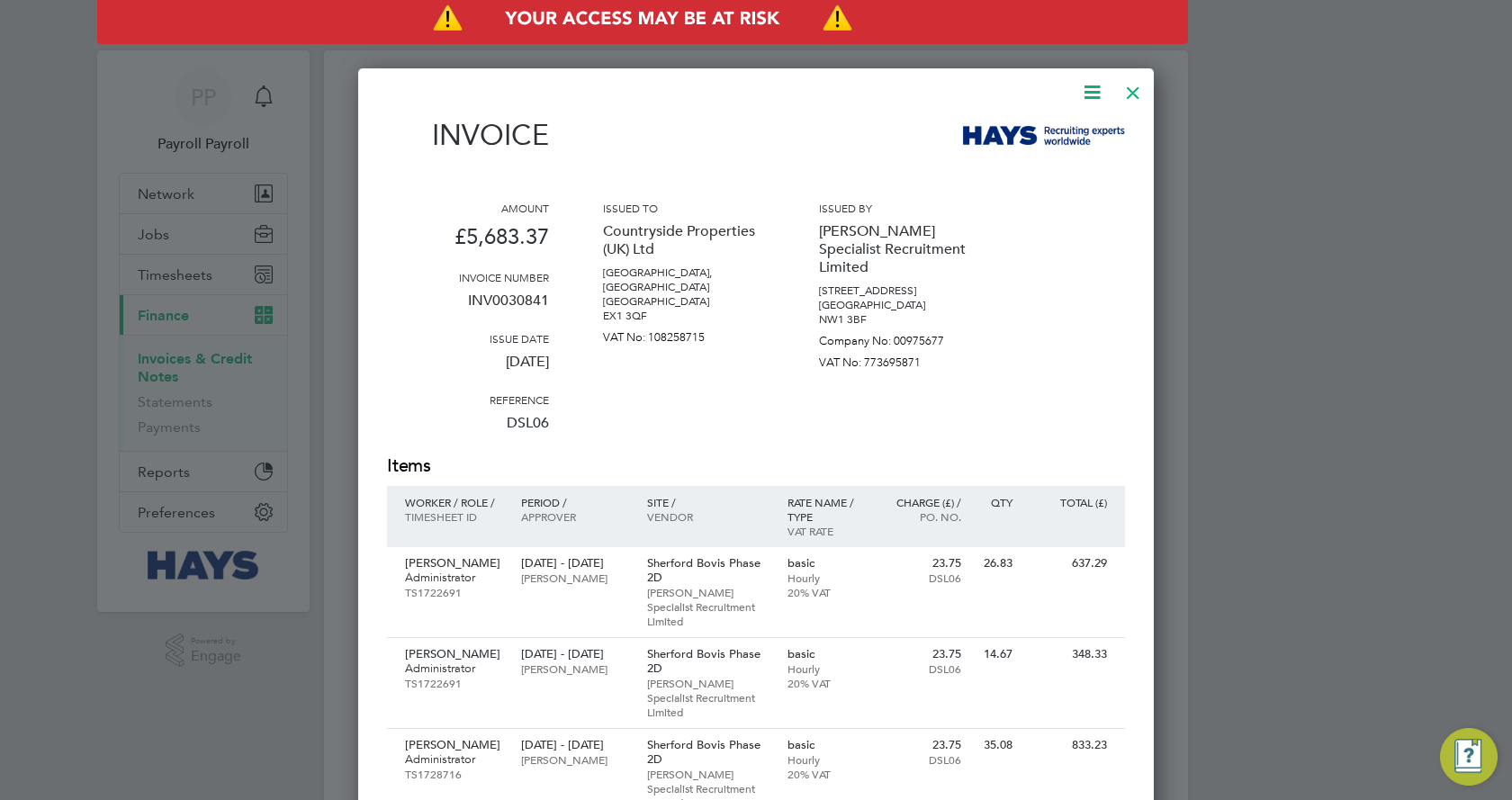
click at [1090, 92] on icon at bounding box center [1091, 92] width 23 height 23
click at [823, 226] on p "[PERSON_NAME] Specialist Recruitment Limited" at bounding box center [900, 248] width 162 height 68
click at [477, 295] on p "INV0030841" at bounding box center [468, 308] width 162 height 47
copy p "INV0030841"
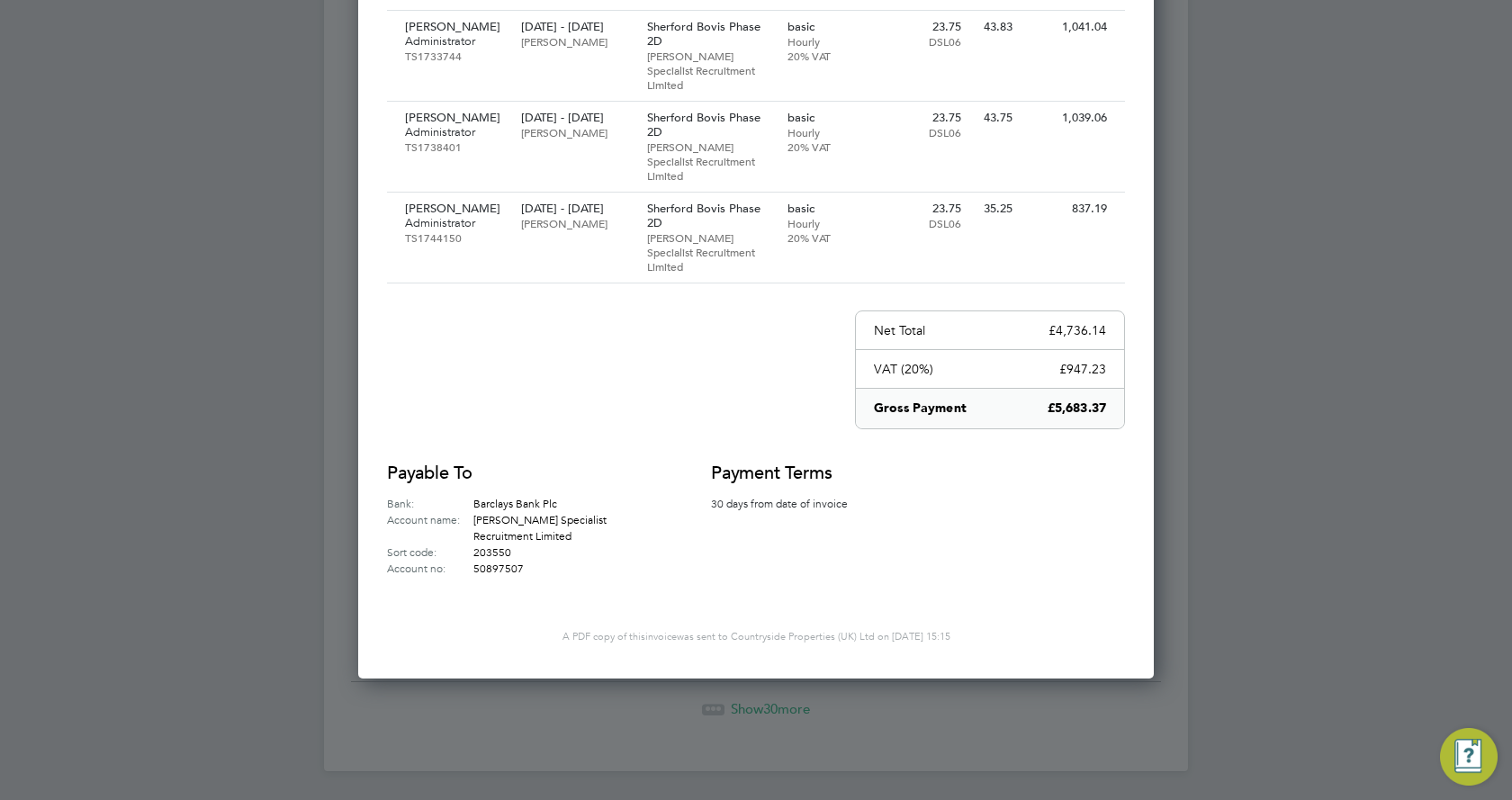
click at [237, 352] on div at bounding box center [756, 400] width 1512 height 800
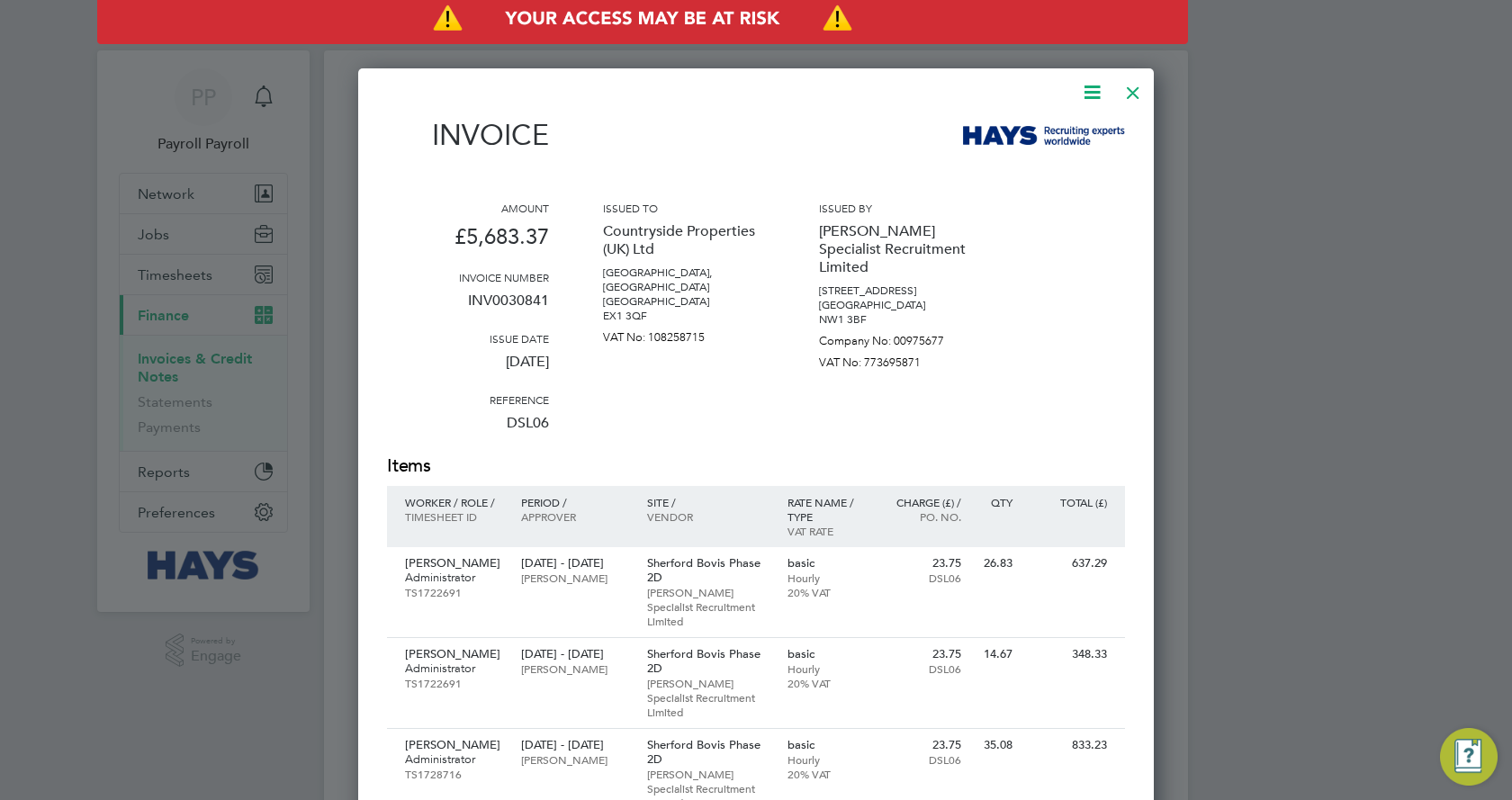
click at [1131, 87] on div at bounding box center [1133, 88] width 33 height 33
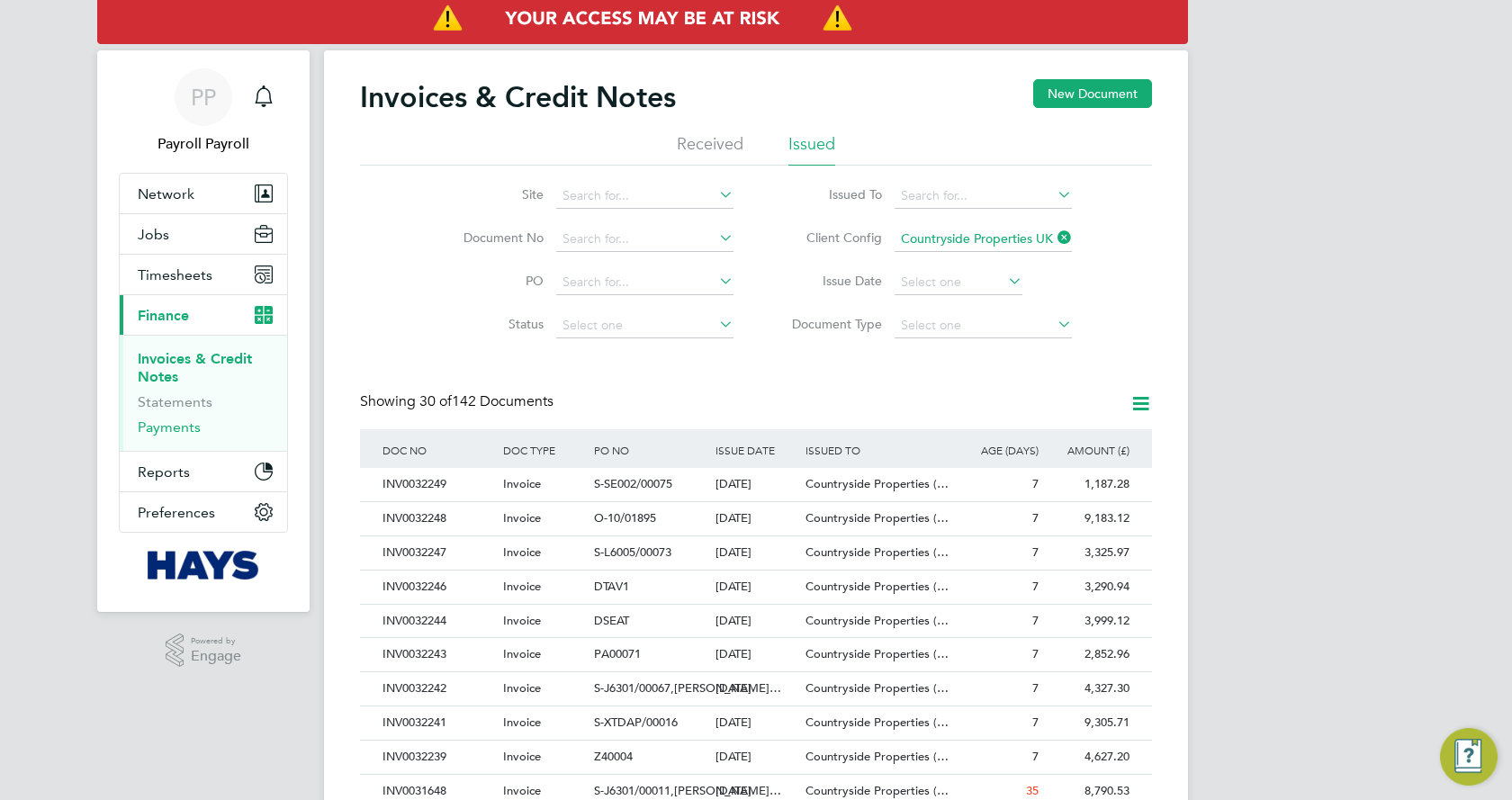
click at [183, 427] on link "Payments" at bounding box center [169, 427] width 63 height 17
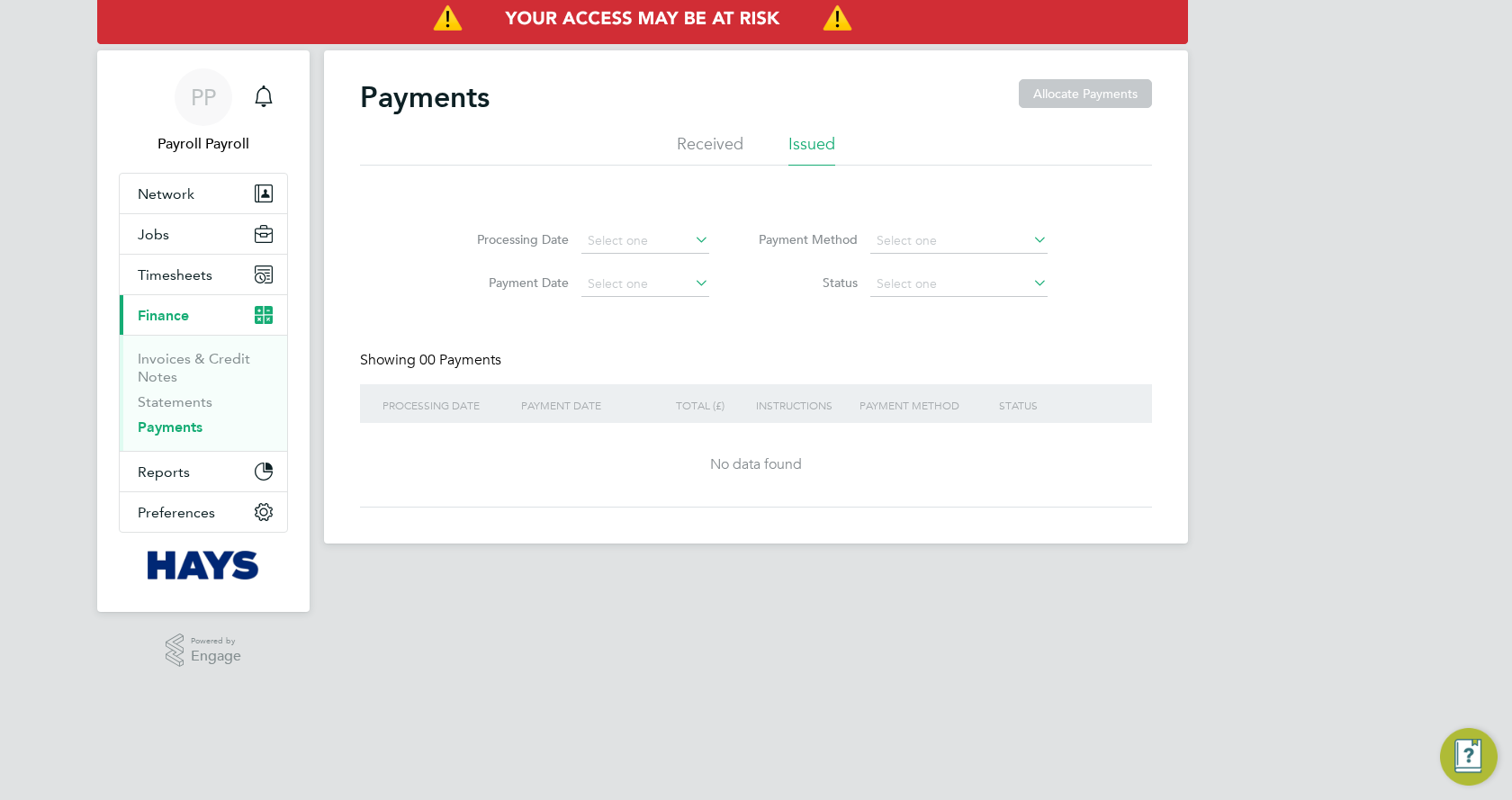
click at [701, 154] on li "Received" at bounding box center [710, 149] width 67 height 33
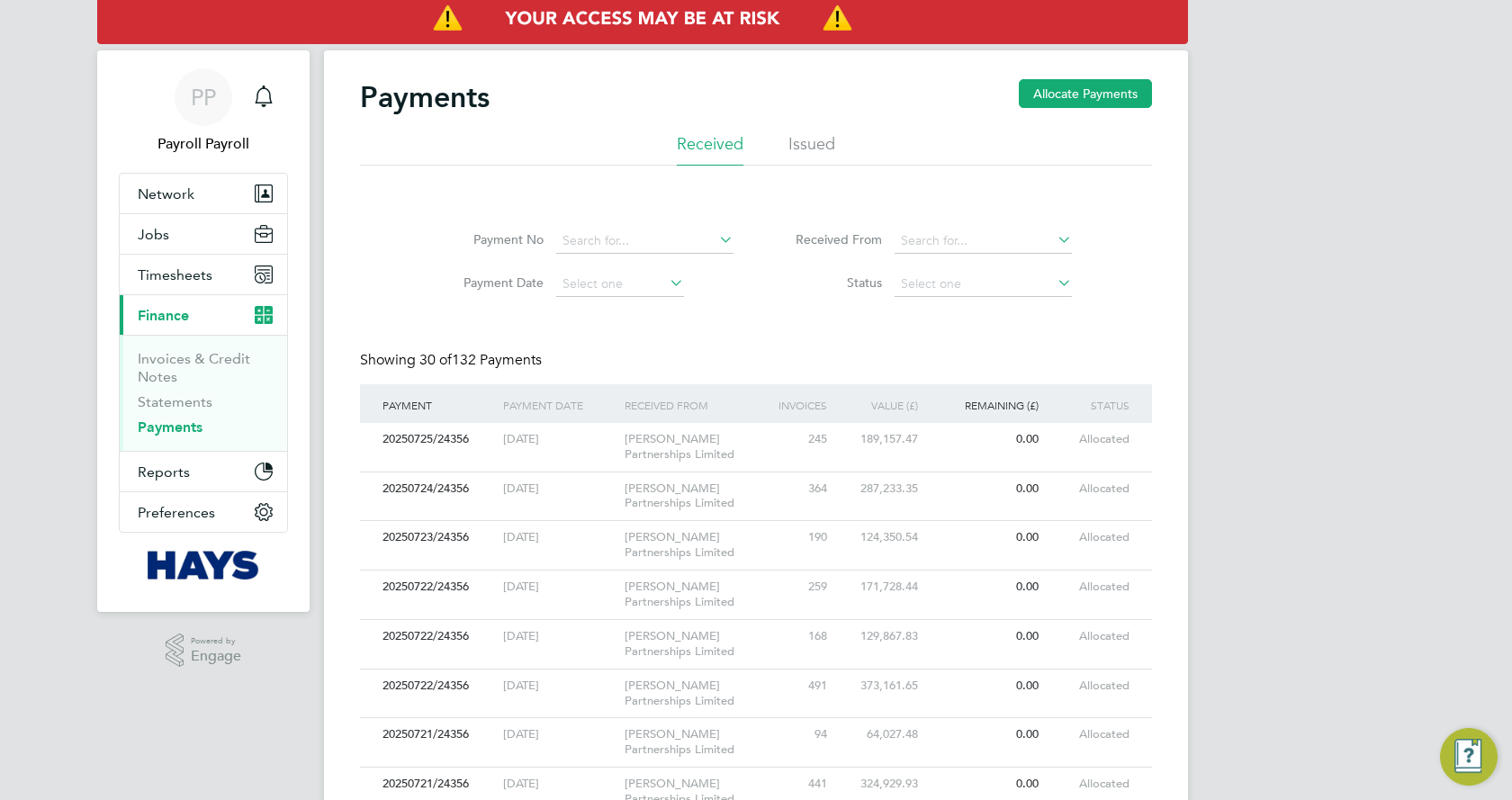
click at [789, 135] on li "Issued" at bounding box center [812, 149] width 47 height 33
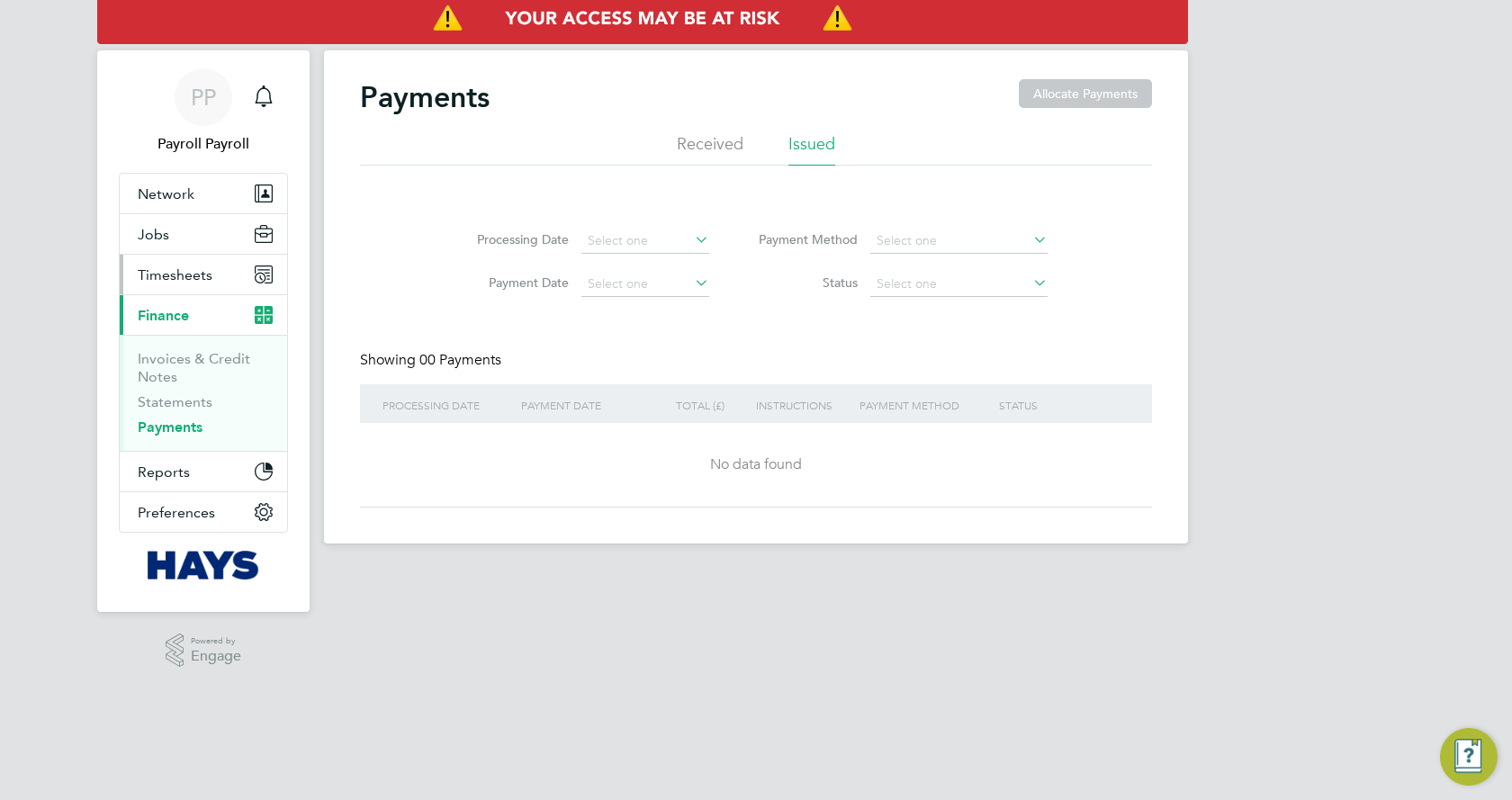
click at [218, 268] on button "Timesheets" at bounding box center [204, 275] width 167 height 39
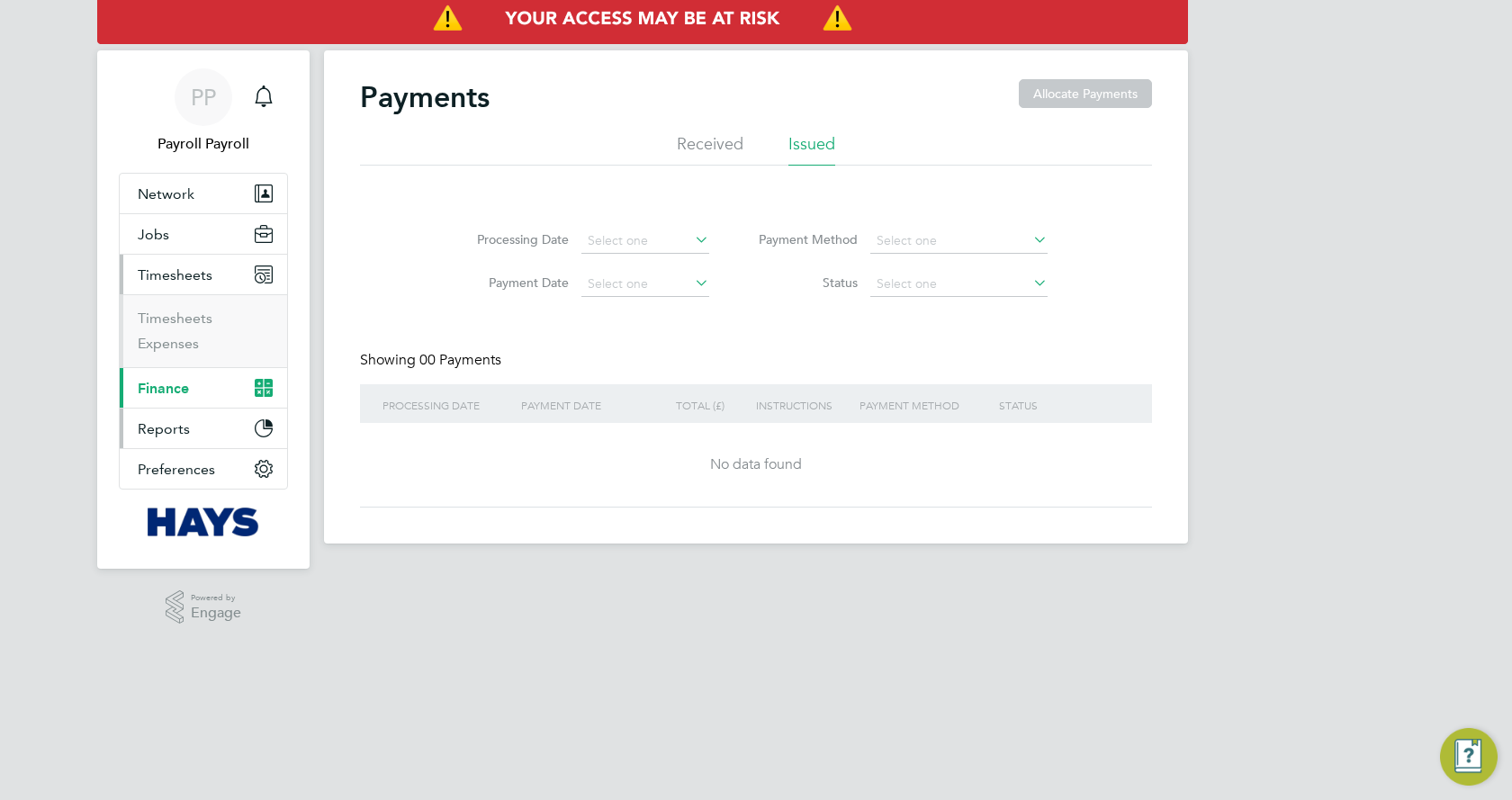
click at [193, 438] on button "Reports" at bounding box center [204, 429] width 167 height 39
click at [200, 402] on link "Margin Report" at bounding box center [186, 399] width 97 height 17
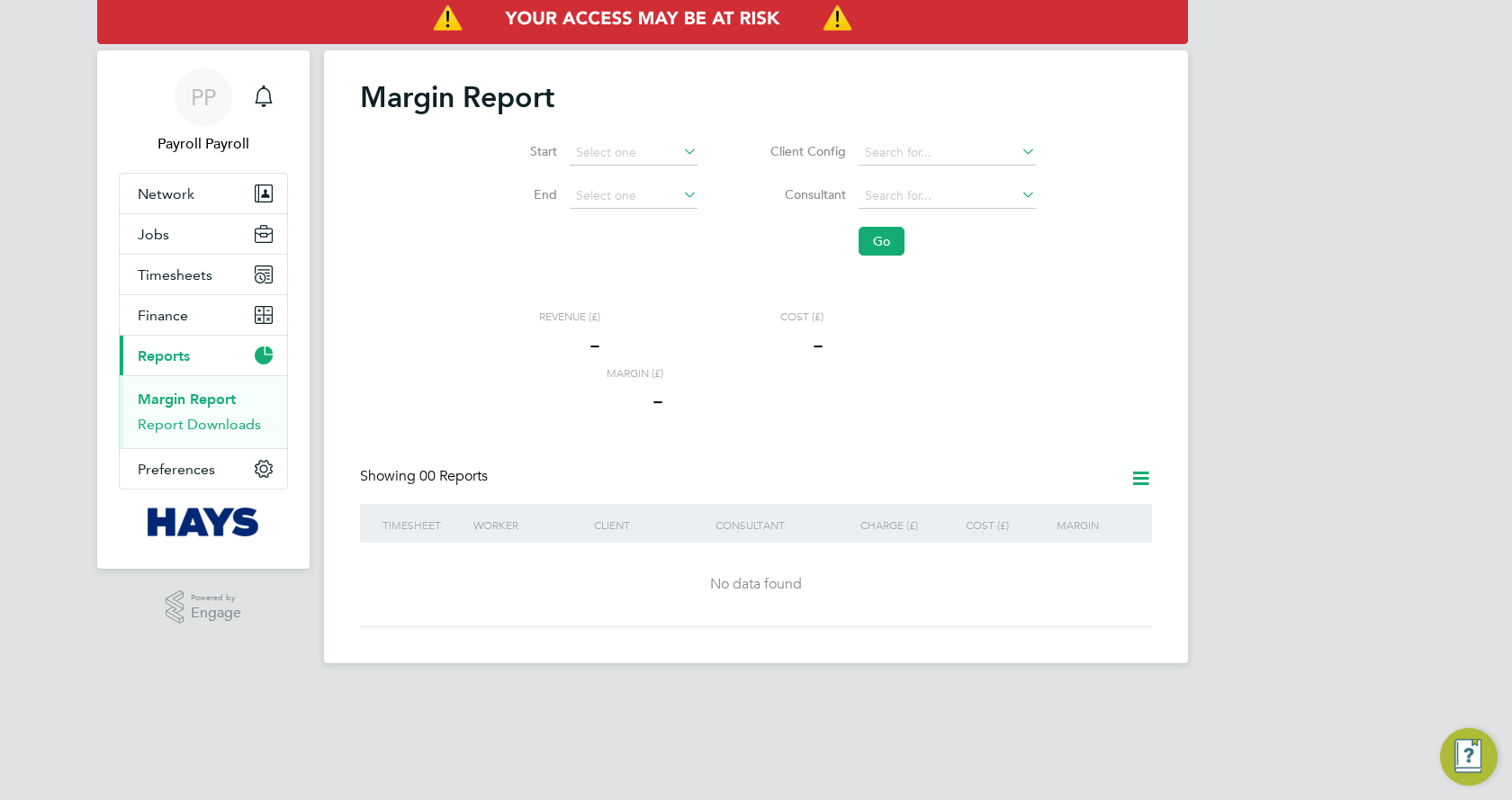
click at [202, 418] on link "Report Downloads" at bounding box center [199, 424] width 123 height 17
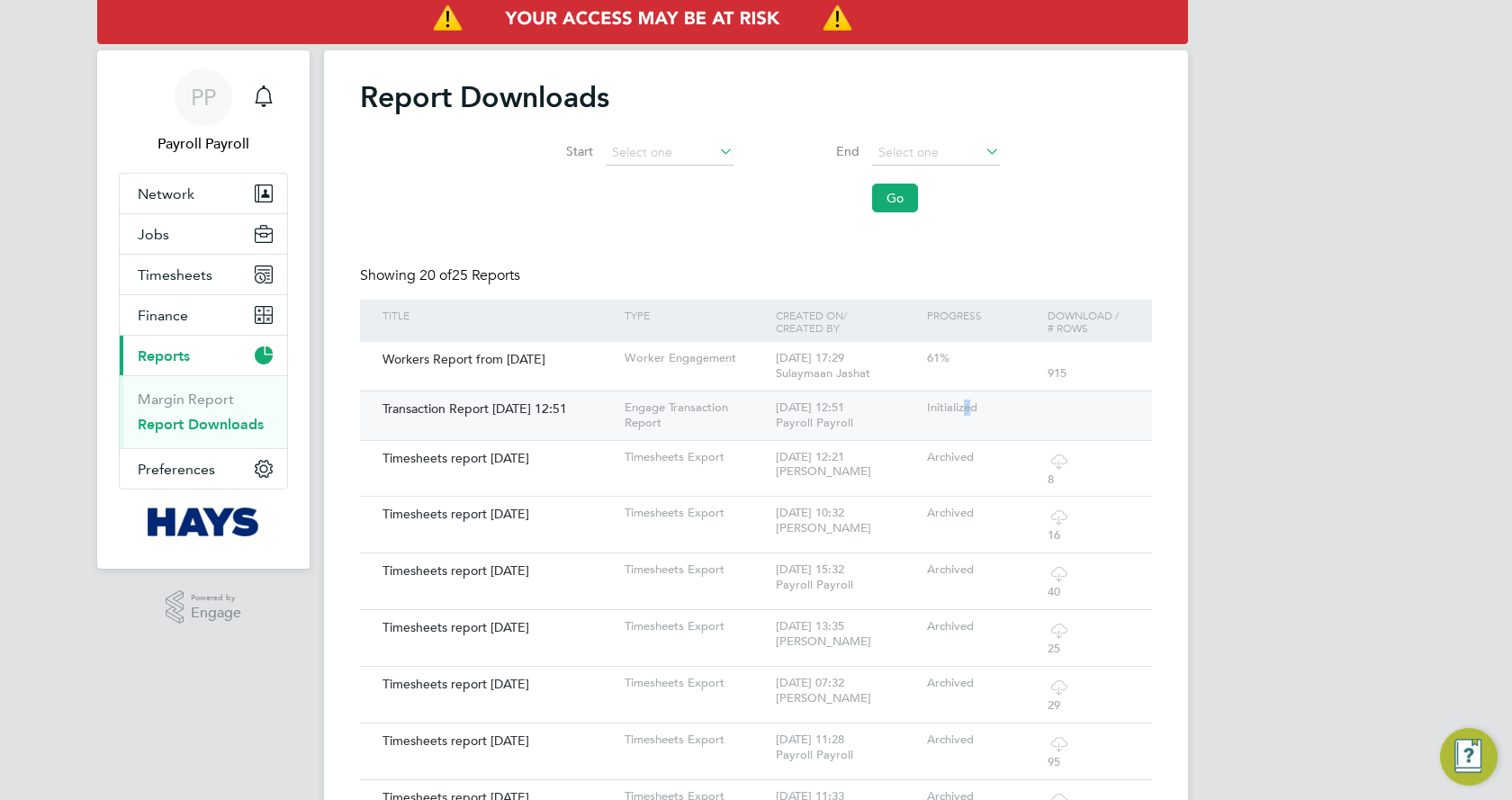
click at [971, 407] on div "Initialized" at bounding box center [983, 408] width 120 height 33
copy div "e"
click at [1206, 428] on div "PP Payroll Payroll Notifications Applications: Network Team Members Businesses …" at bounding box center [756, 789] width 1512 height 1578
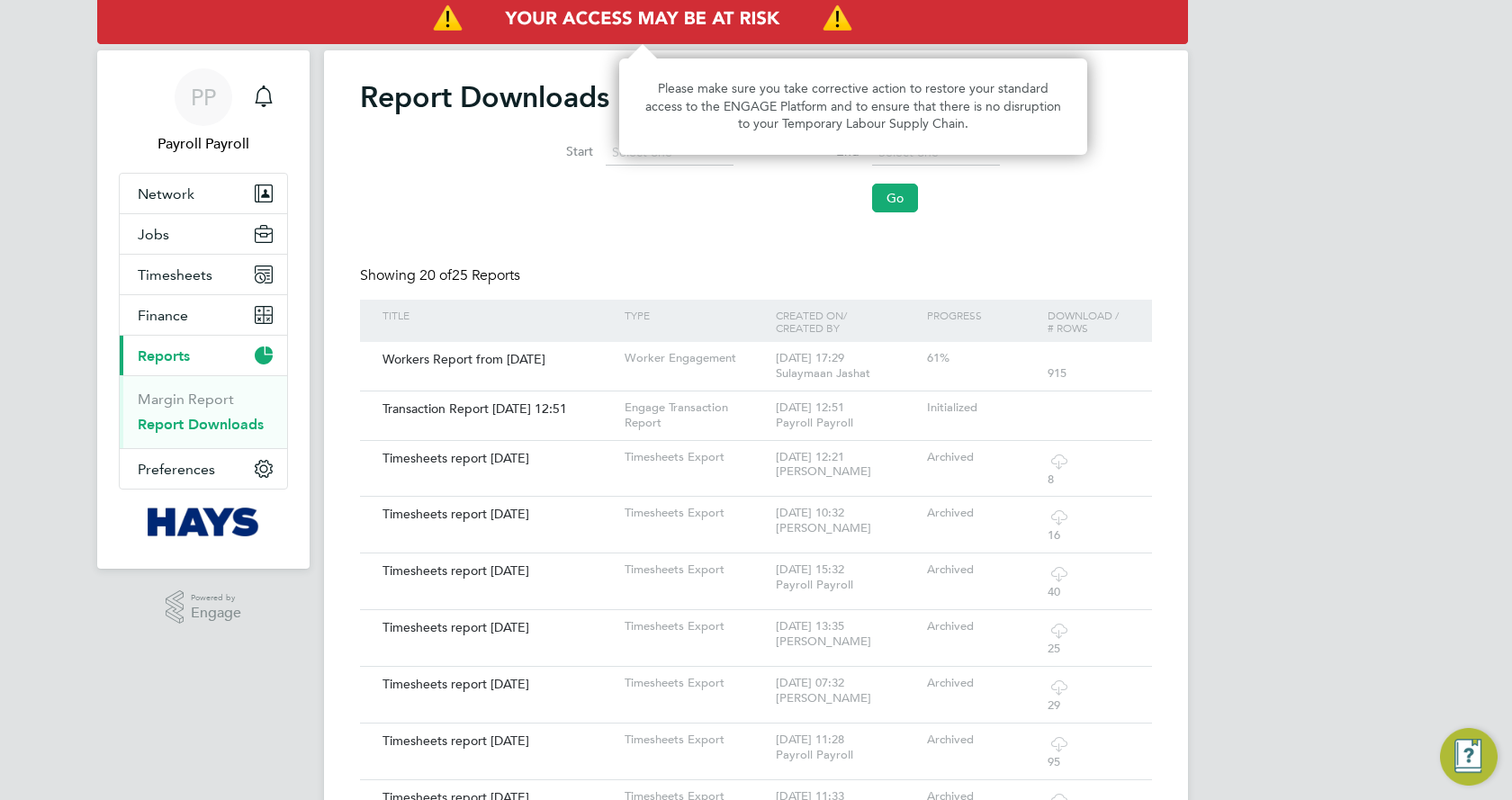
click at [613, 19] on img "Access At Risk" at bounding box center [642, 19] width 1090 height 50
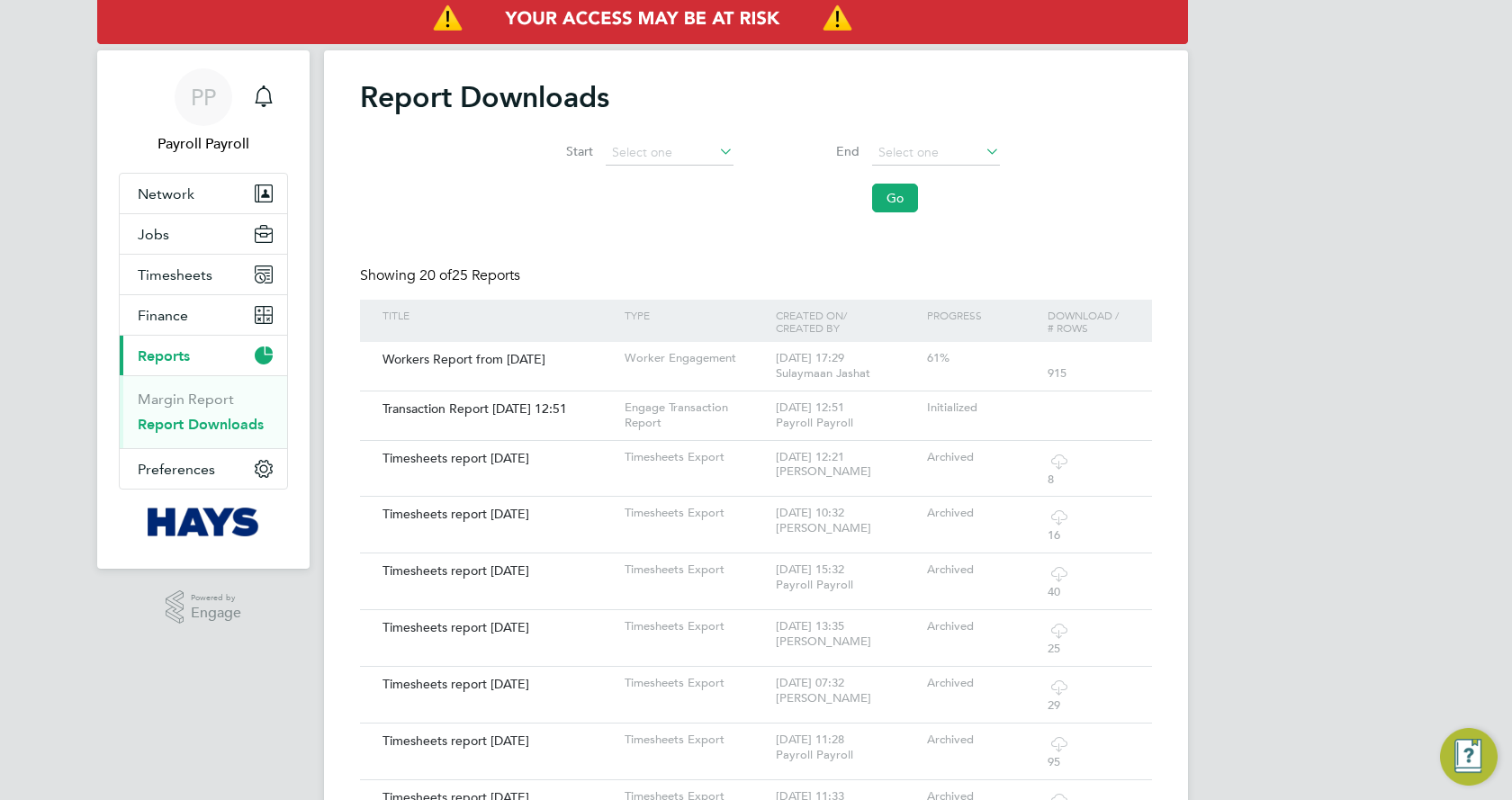
click at [1135, 88] on h2 "Report Downloads" at bounding box center [756, 97] width 792 height 36
